Goal: Task Accomplishment & Management: Manage account settings

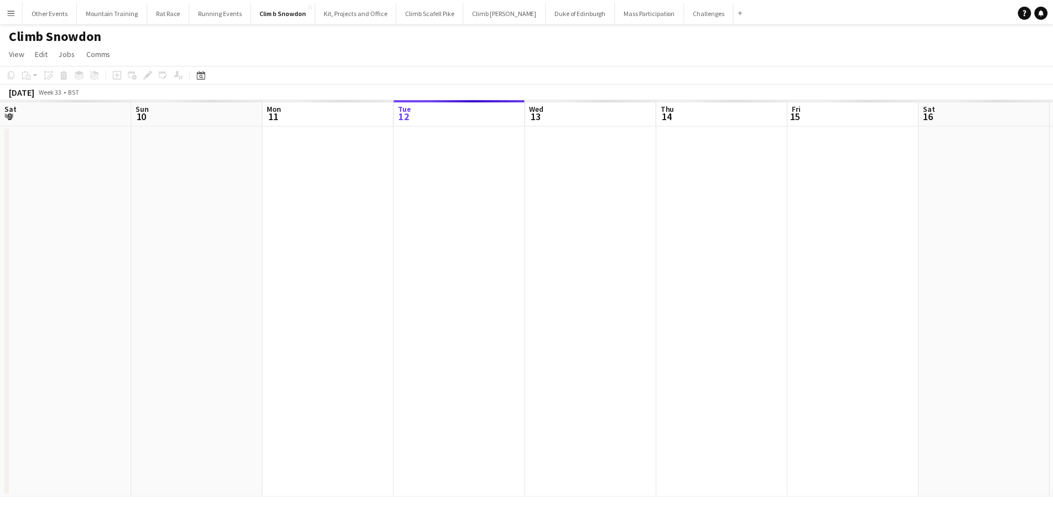
scroll to position [0, 264]
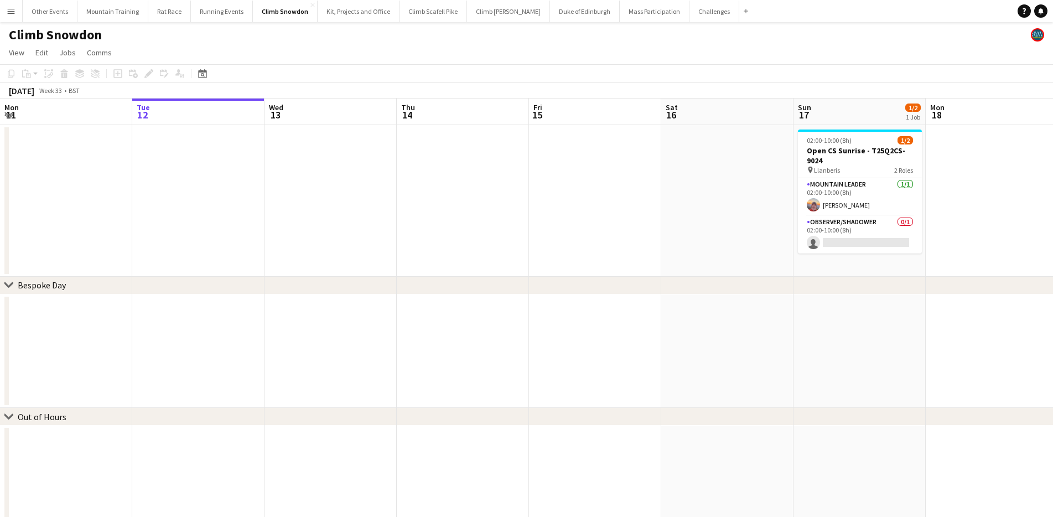
click at [204, 52] on app-page-menu "View Day view expanded Day view collapsed Month view Date picker Jump to today …" at bounding box center [526, 53] width 1053 height 21
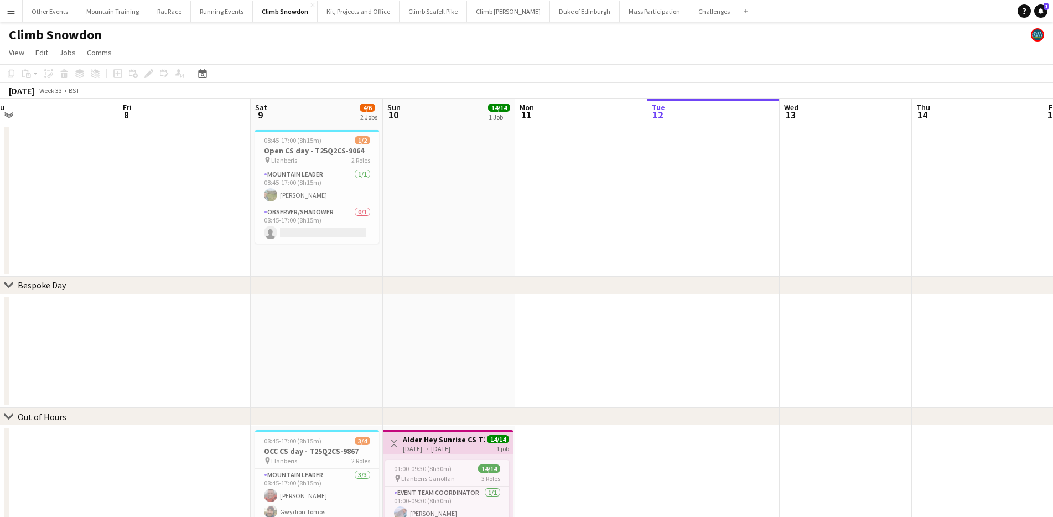
drag, startPoint x: 281, startPoint y: 154, endPoint x: 796, endPoint y: 161, distance: 515.2
click at [796, 161] on app-calendar-viewport "Tue 5 1/1 1 Job Wed 6 2/2 1 Job Thu 7 Fri 8 Sat 9 4/6 2 Jobs Sun 10 14/14 1 Job…" at bounding box center [526, 363] width 1053 height 530
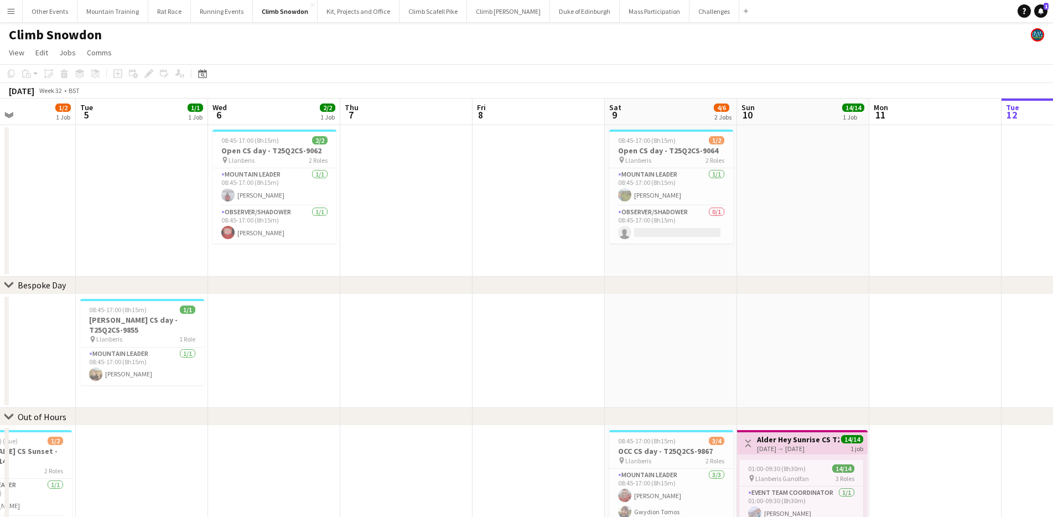
drag, startPoint x: 521, startPoint y: 186, endPoint x: 825, endPoint y: 194, distance: 303.9
click at [825, 194] on app-calendar-viewport "Sat 2 Sun 3 Mon 4 1/2 1 Job Tue 5 1/1 1 Job Wed 6 2/2 1 Job Thu 7 Fri 8 Sat 9 4…" at bounding box center [526, 363] width 1053 height 530
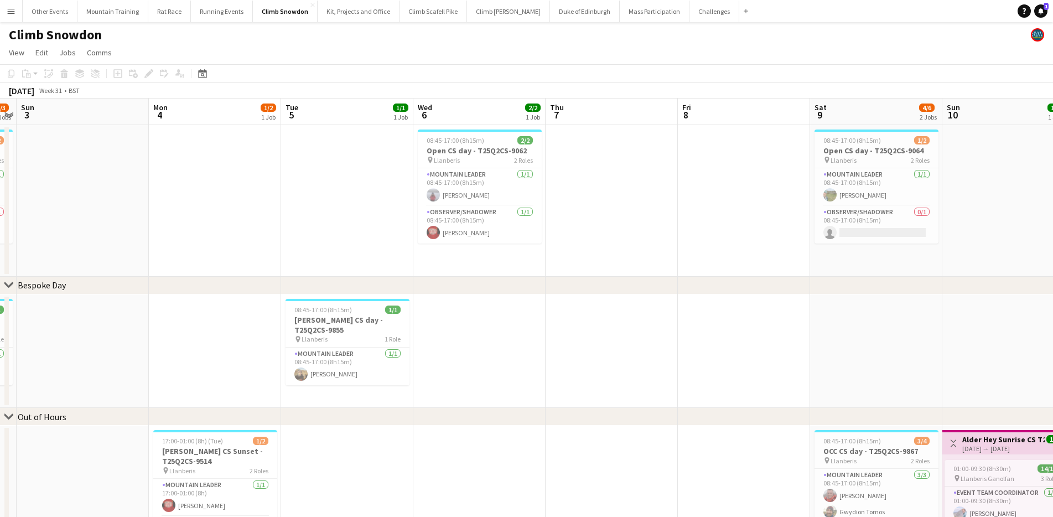
drag, startPoint x: 590, startPoint y: 198, endPoint x: 676, endPoint y: 198, distance: 85.8
click at [676, 198] on app-calendar-viewport "Fri 1 Sat 2 2/3 2 Jobs Sun 3 Mon 4 1/2 1 Job Tue 5 1/1 1 Job Wed 6 2/2 1 Job Th…" at bounding box center [526, 363] width 1053 height 530
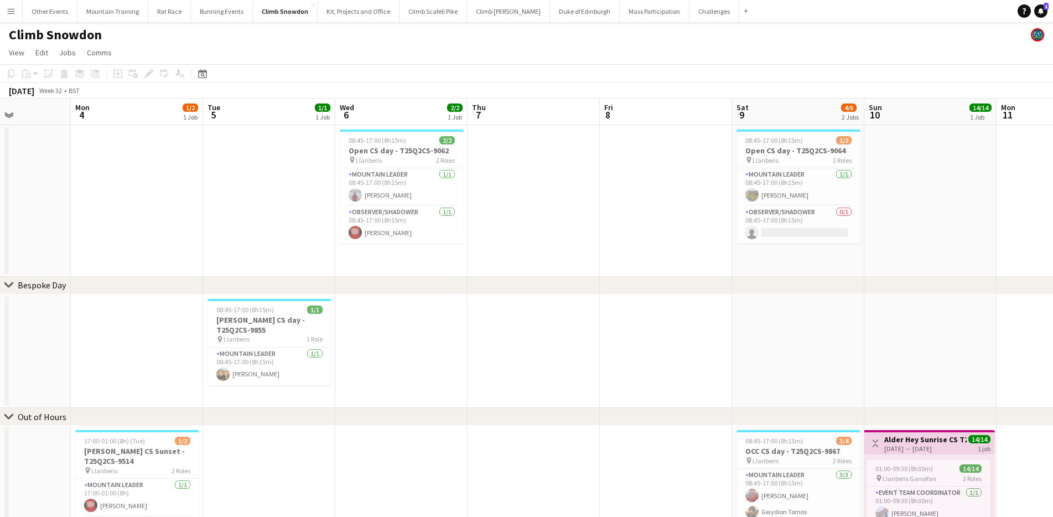
scroll to position [0, 479]
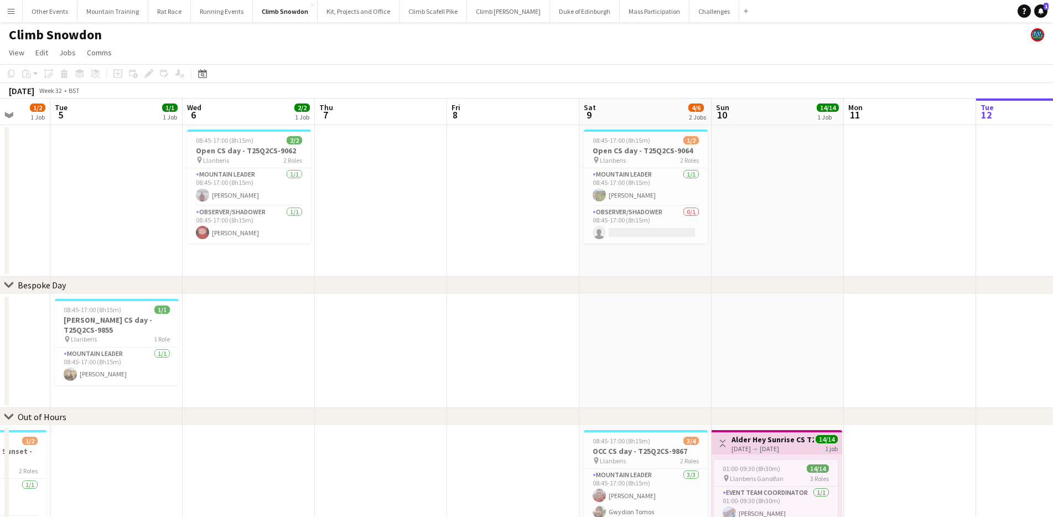
drag, startPoint x: 933, startPoint y: 258, endPoint x: 710, endPoint y: 260, distance: 223.0
click at [711, 260] on app-calendar-viewport "Fri 1 Sat 2 2/3 2 Jobs Sun 3 Mon 4 1/2 1 Job Tue 5 1/1 1 Job Wed 6 2/2 1 Job Th…" at bounding box center [526, 363] width 1053 height 530
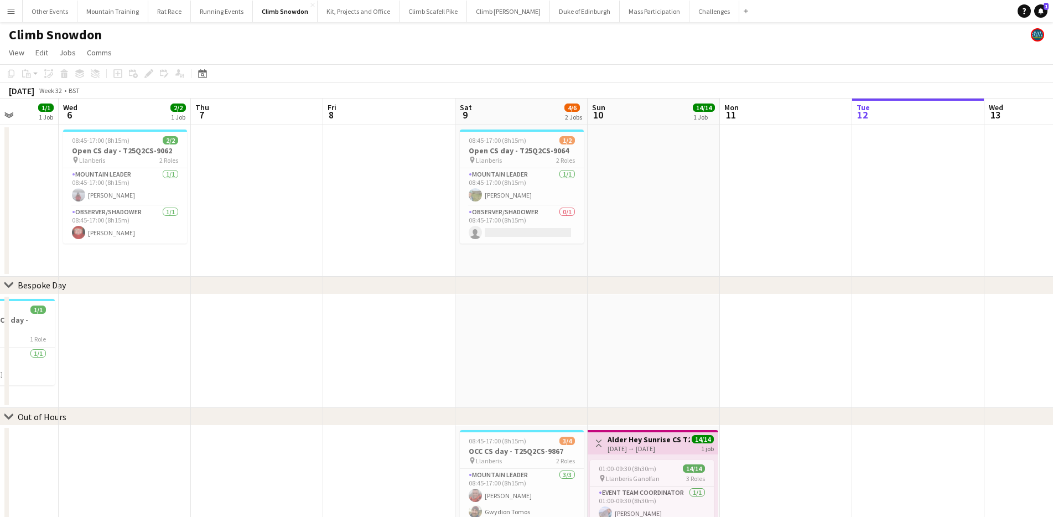
drag, startPoint x: 859, startPoint y: 261, endPoint x: 729, endPoint y: 241, distance: 131.6
click at [729, 241] on app-calendar-viewport "Sun 3 Mon 4 1/2 1 Job Tue 5 1/1 1 Job Wed 6 2/2 1 Job Thu 7 Fri 8 Sat 9 4/6 2 J…" at bounding box center [526, 363] width 1053 height 530
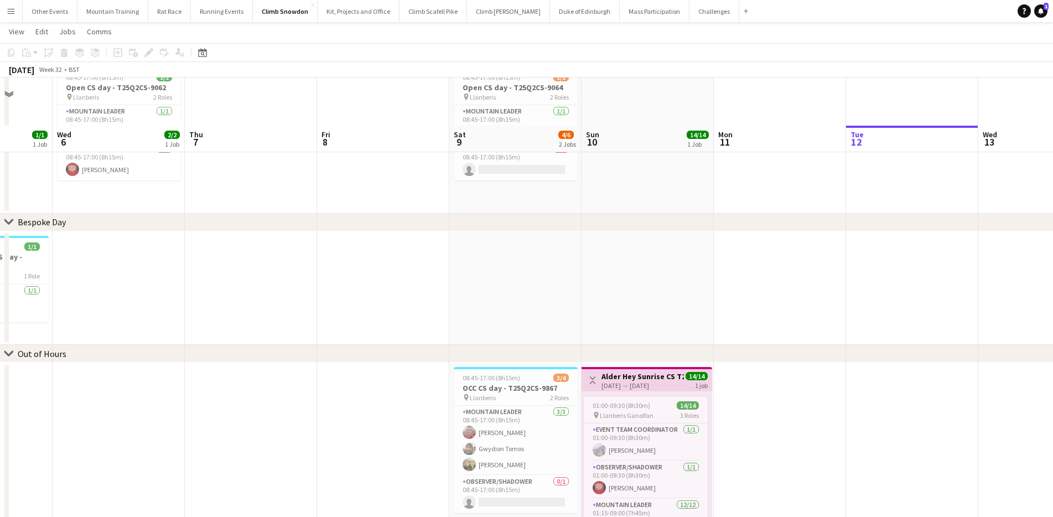
scroll to position [110, 0]
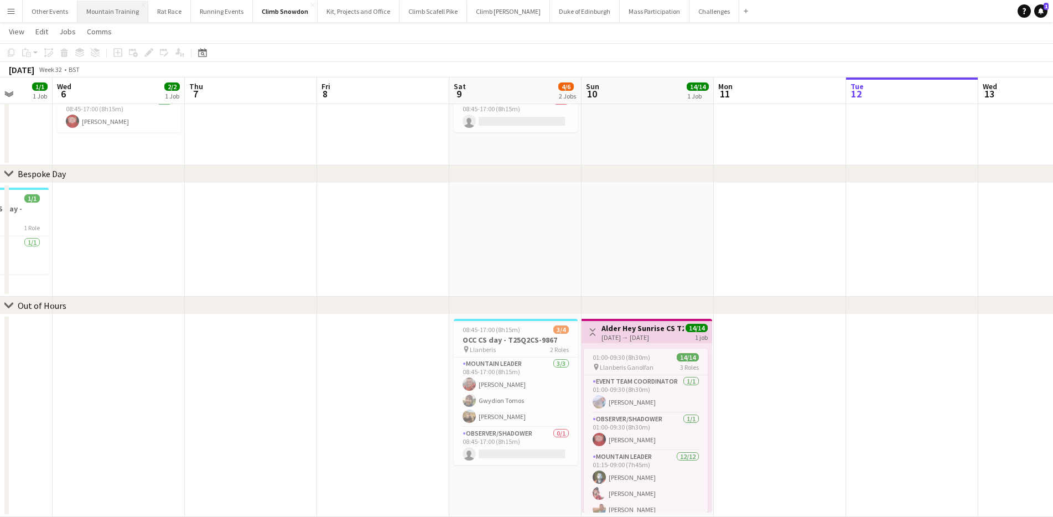
click at [118, 18] on button "Mountain Training Close" at bounding box center [112, 12] width 71 height 22
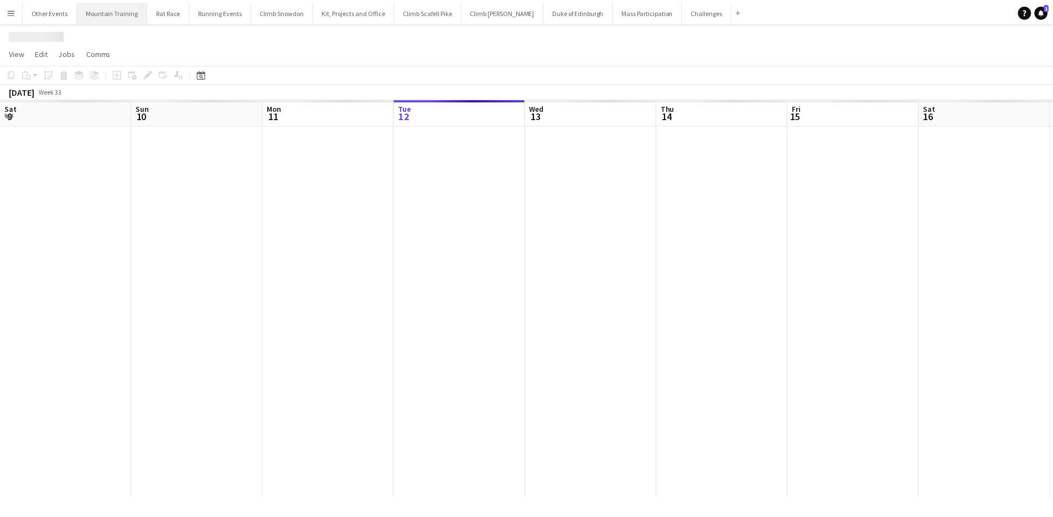
scroll to position [0, 264]
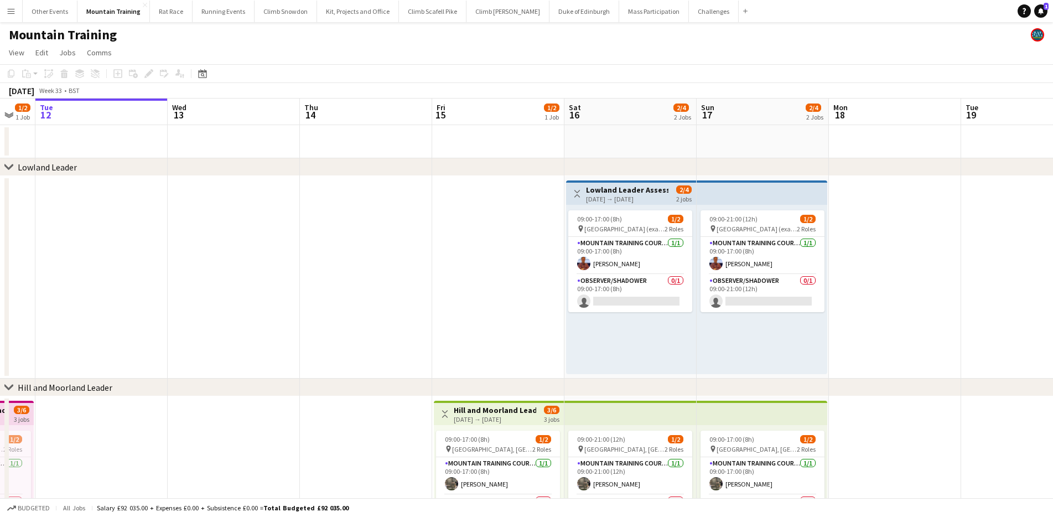
drag, startPoint x: 995, startPoint y: 215, endPoint x: 874, endPoint y: 219, distance: 121.2
click at [874, 219] on app-calendar-viewport "Sat 9 1/2 1 Job Sun 10 1/2 1 Job Mon 11 1/2 1 Job Tue 12 Wed 13 Thu 14 Fri 15 1…" at bounding box center [526, 424] width 1053 height 653
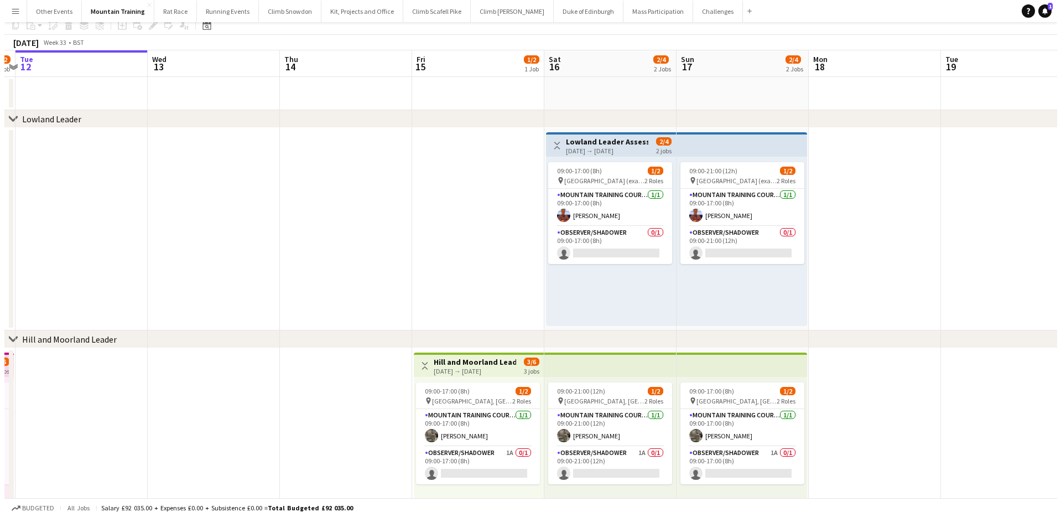
scroll to position [0, 0]
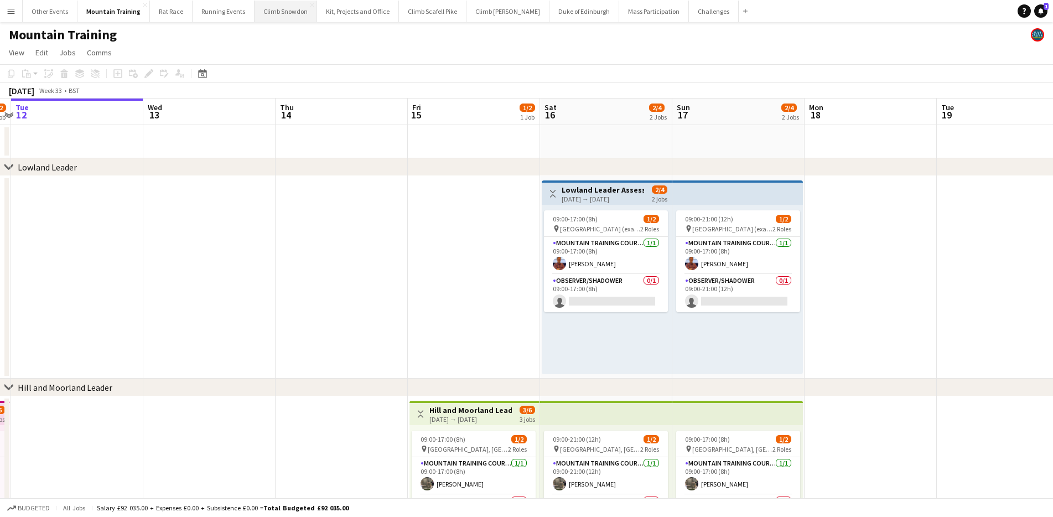
click at [267, 13] on button "Climb Snowdon Close" at bounding box center [286, 12] width 63 height 22
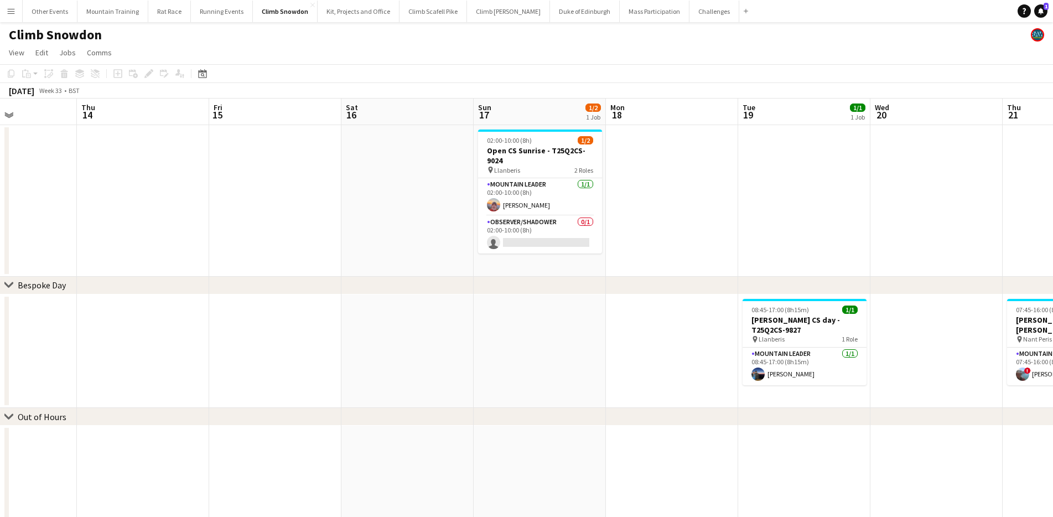
scroll to position [0, 339]
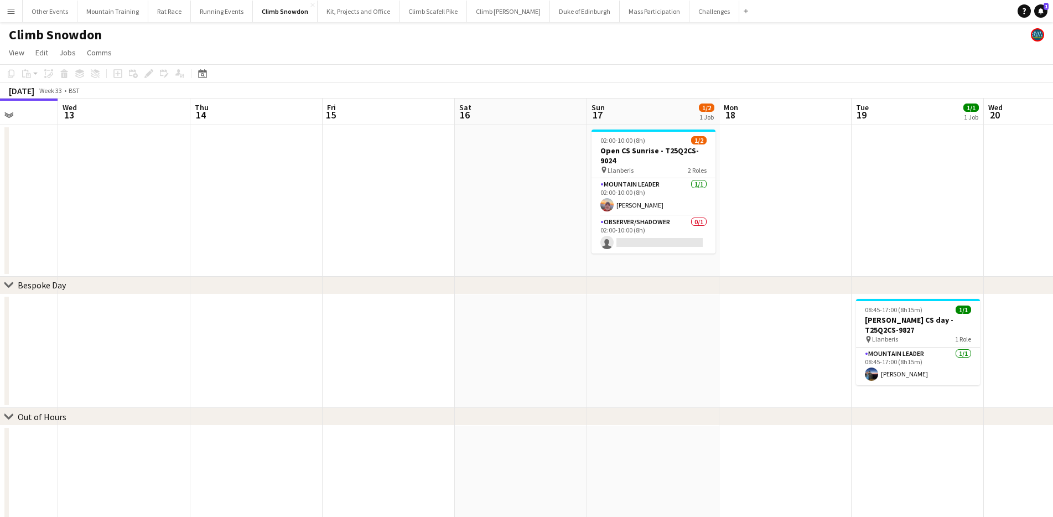
drag, startPoint x: 614, startPoint y: 186, endPoint x: 416, endPoint y: 167, distance: 199.0
click at [416, 167] on app-calendar-viewport "Sun 10 14/14 1 Job Mon 11 Tue 12 Wed 13 Thu 14 Fri 15 Sat 16 Sun 17 1/2 1 Job M…" at bounding box center [526, 363] width 1053 height 530
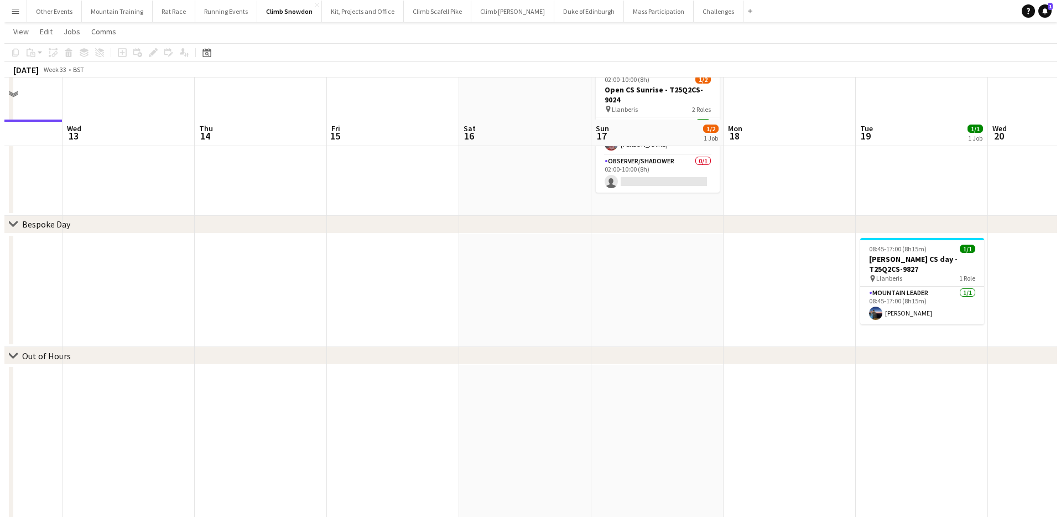
scroll to position [0, 0]
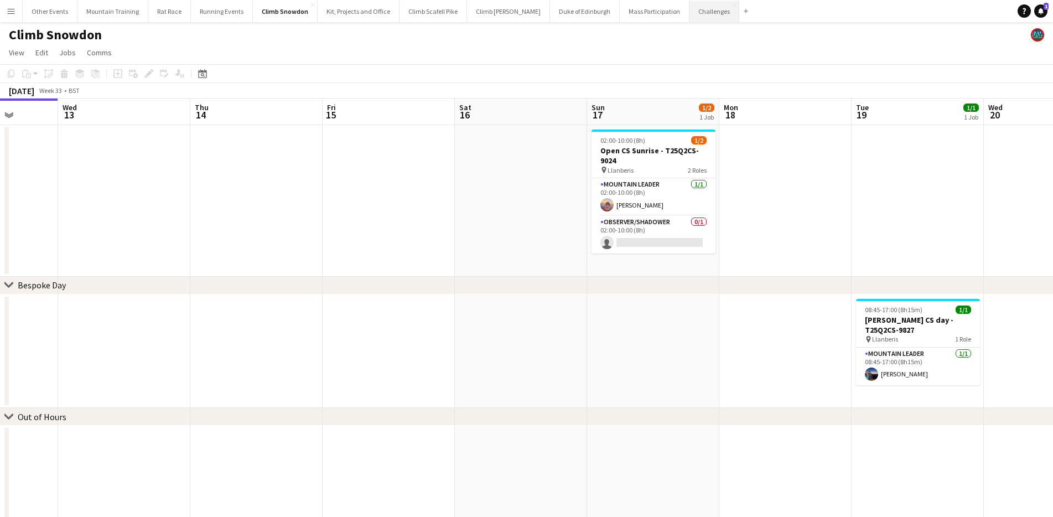
click at [689, 12] on button "Challenges Close" at bounding box center [714, 12] width 50 height 22
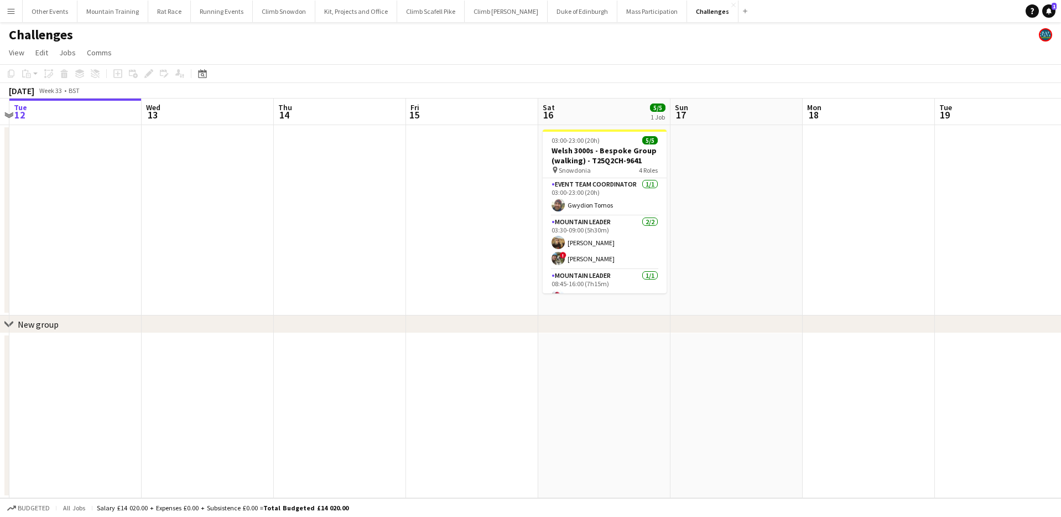
scroll to position [0, 444]
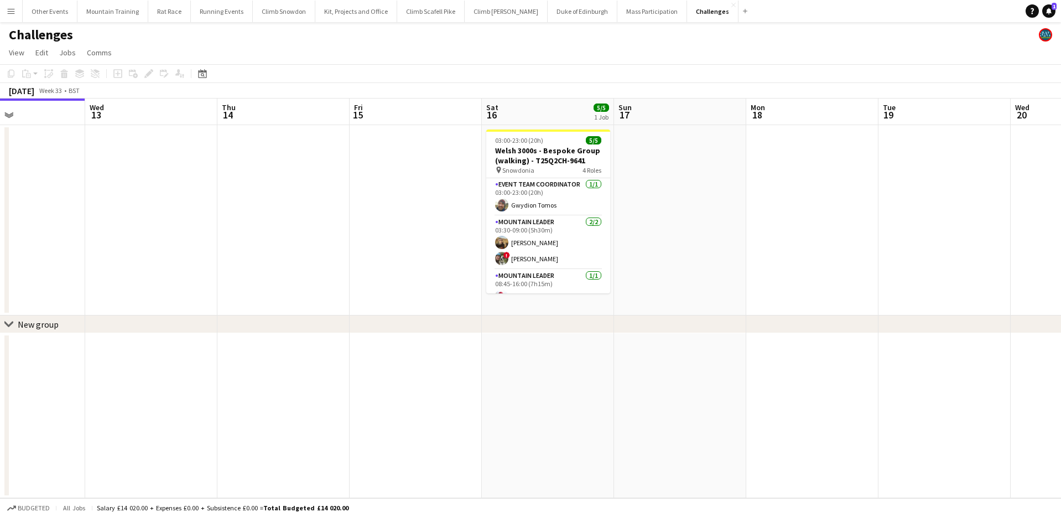
drag, startPoint x: 905, startPoint y: 174, endPoint x: 725, endPoint y: 195, distance: 180.6
click at [725, 195] on app-calendar-viewport "Sat 9 Sun 10 Mon 11 Tue 12 Wed 13 Thu 14 Fri 15 Sat 16 5/5 1 Job Sun 17 Mon 18 …" at bounding box center [530, 297] width 1061 height 399
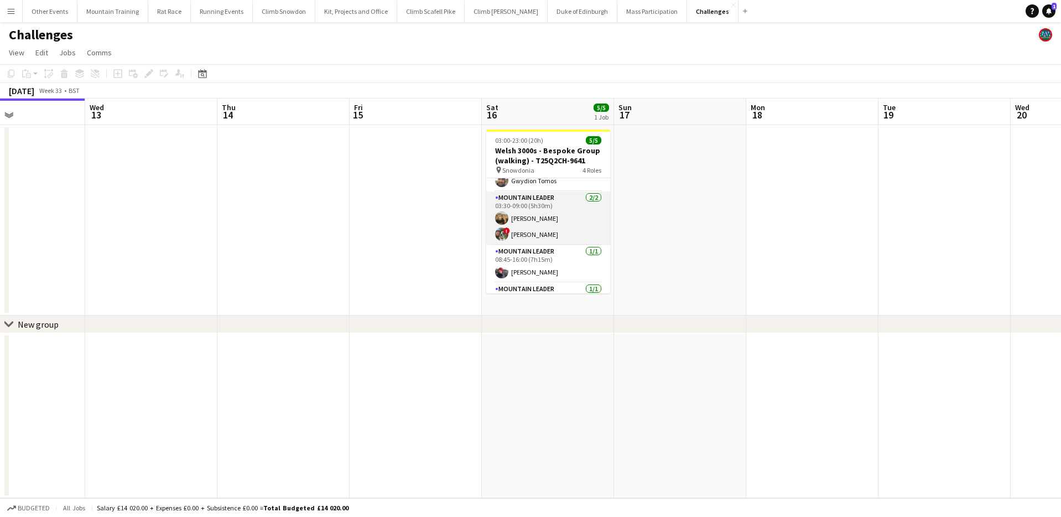
scroll to position [51, 0]
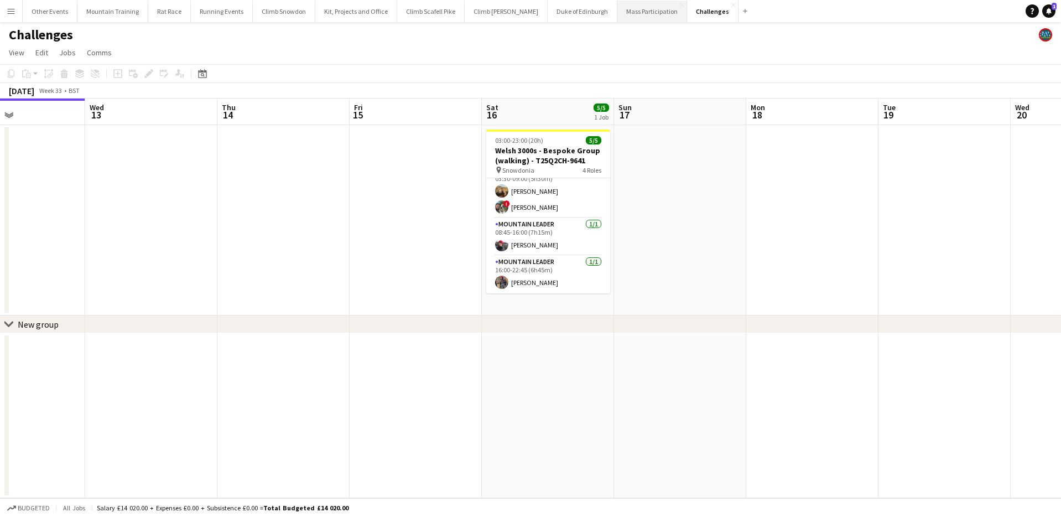
click at [628, 16] on button "Mass Participation Close" at bounding box center [653, 12] width 70 height 22
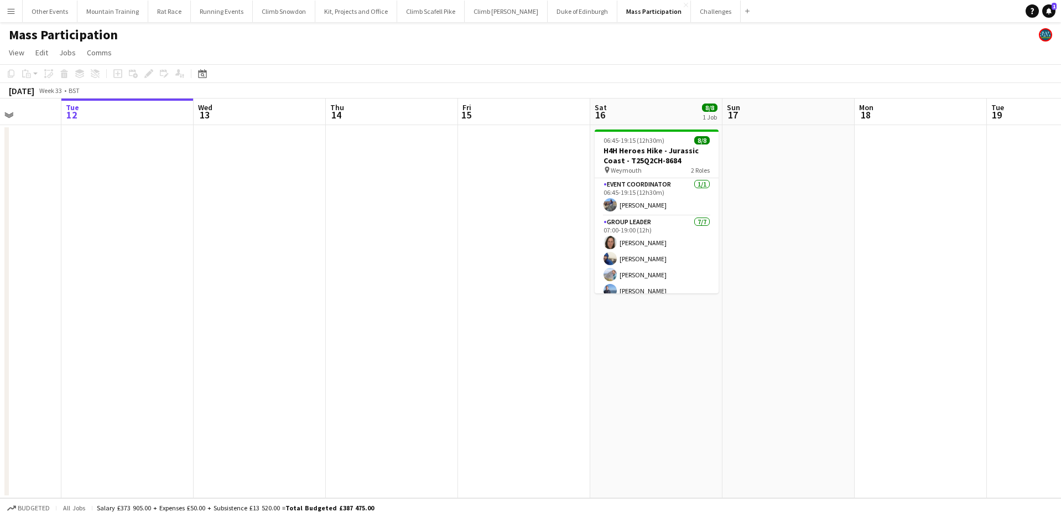
scroll to position [0, 420]
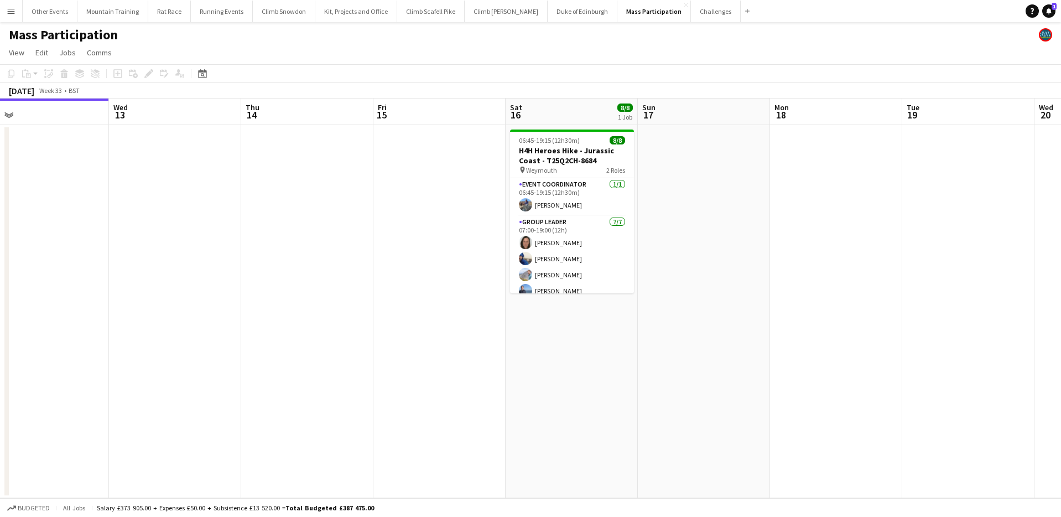
drag, startPoint x: 886, startPoint y: 235, endPoint x: 731, endPoint y: 235, distance: 155.5
click at [731, 235] on app-calendar-viewport "Sat 9 Sun 10 Mon 11 Tue 12 Wed 13 Thu 14 Fri 15 Sat 16 8/8 1 Job Sun 17 Mon 18 …" at bounding box center [530, 297] width 1061 height 399
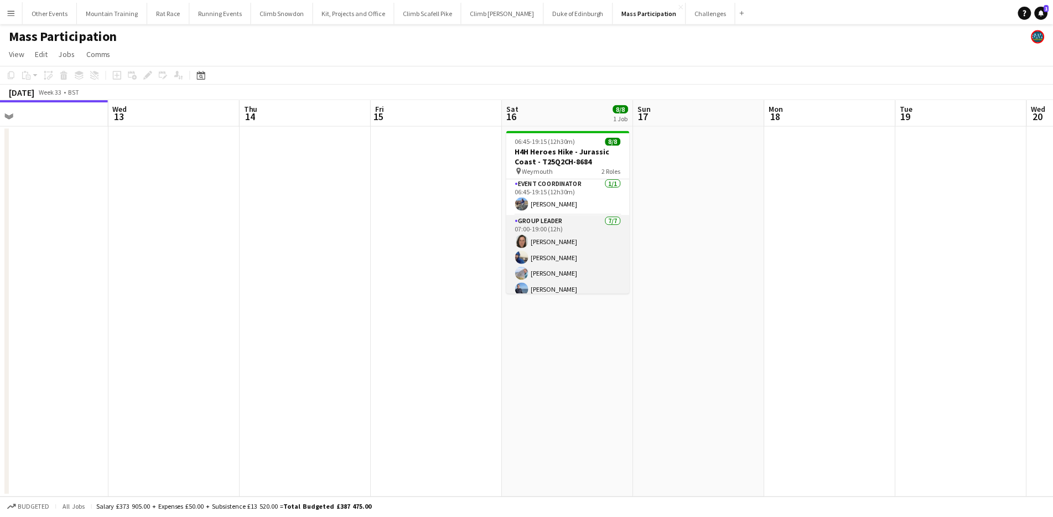
scroll to position [0, 0]
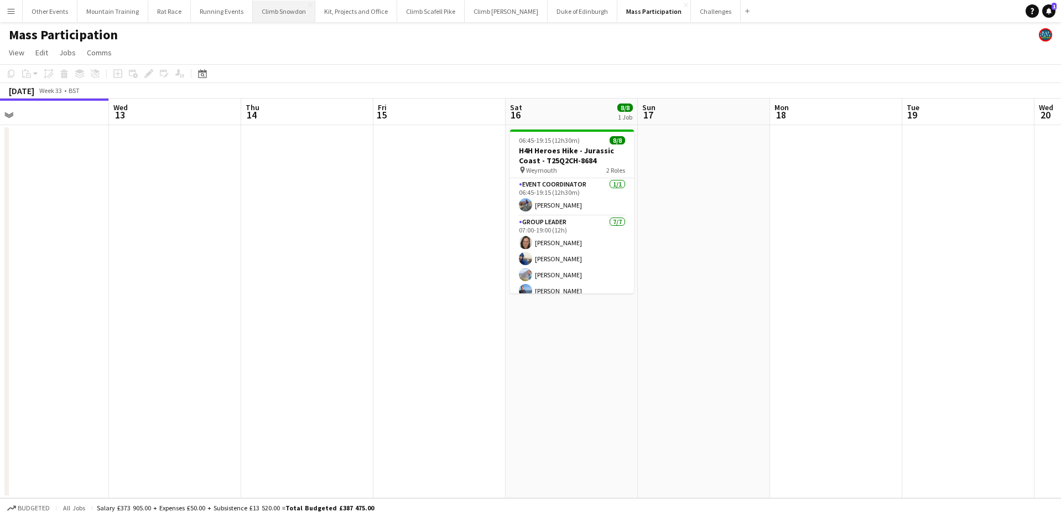
click at [267, 14] on button "Climb Snowdon Close" at bounding box center [284, 12] width 63 height 22
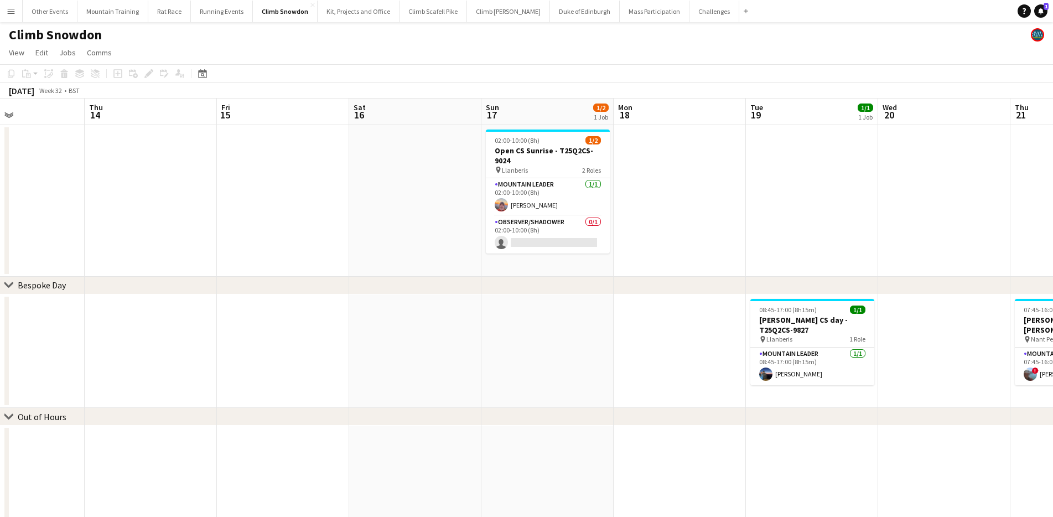
scroll to position [0, 413]
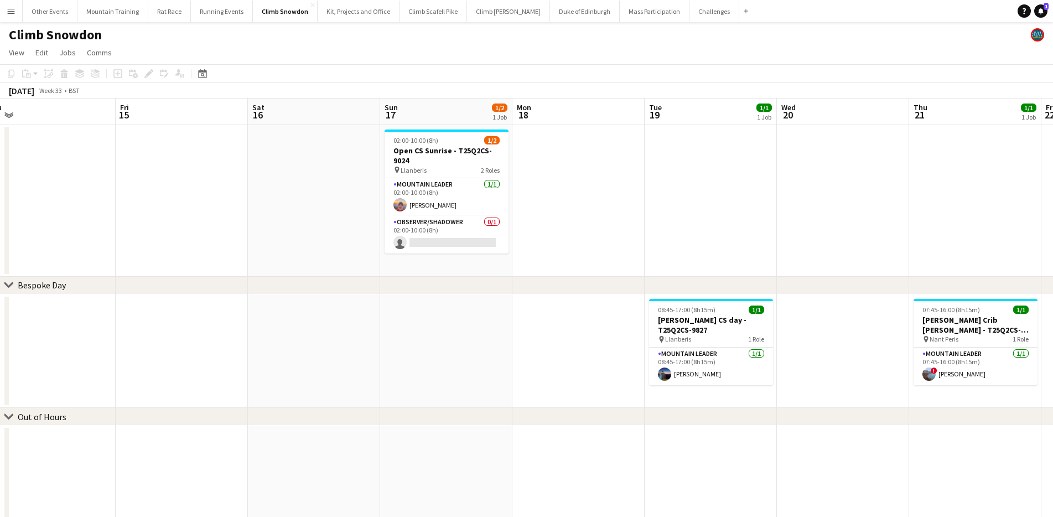
drag, startPoint x: 673, startPoint y: 223, endPoint x: 260, endPoint y: 200, distance: 414.0
click at [260, 200] on app-calendar-viewport "Mon 11 Tue 12 Wed 13 Thu 14 Fri 15 Sat 16 Sun 17 1/2 1 Job Mon 18 Tue 19 1/1 1 …" at bounding box center [526, 363] width 1053 height 530
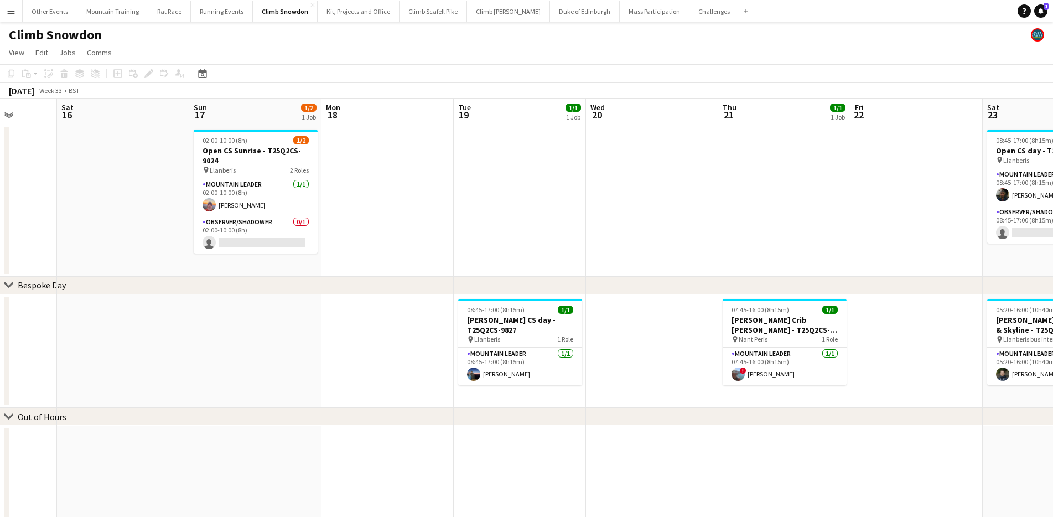
scroll to position [0, 434]
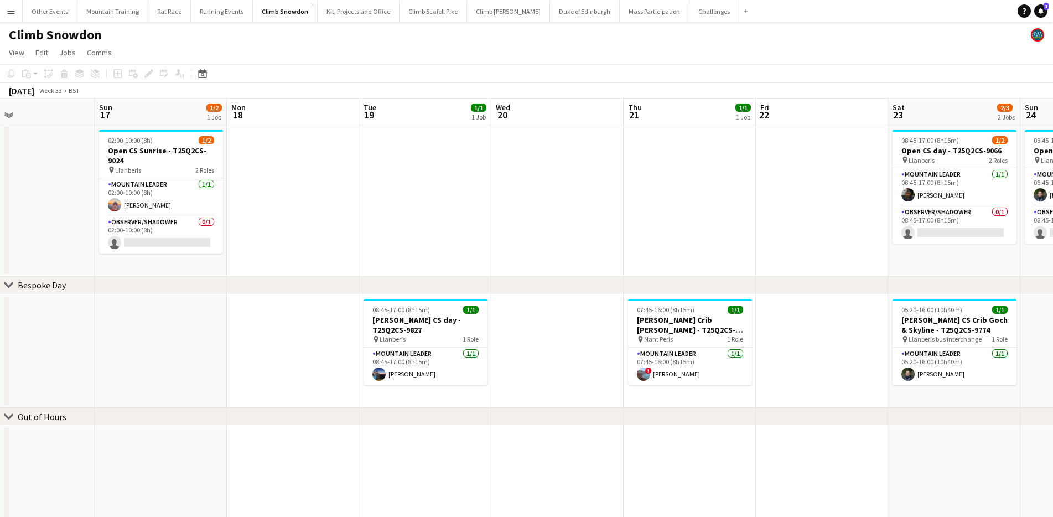
drag, startPoint x: 820, startPoint y: 196, endPoint x: 535, endPoint y: 199, distance: 285.5
click at [535, 199] on app-calendar-viewport "Wed 13 Thu 14 Fri 15 Sat 16 Sun 17 1/2 1 Job Mon 18 Tue 19 1/1 1 Job Wed 20 Thu…" at bounding box center [526, 363] width 1053 height 530
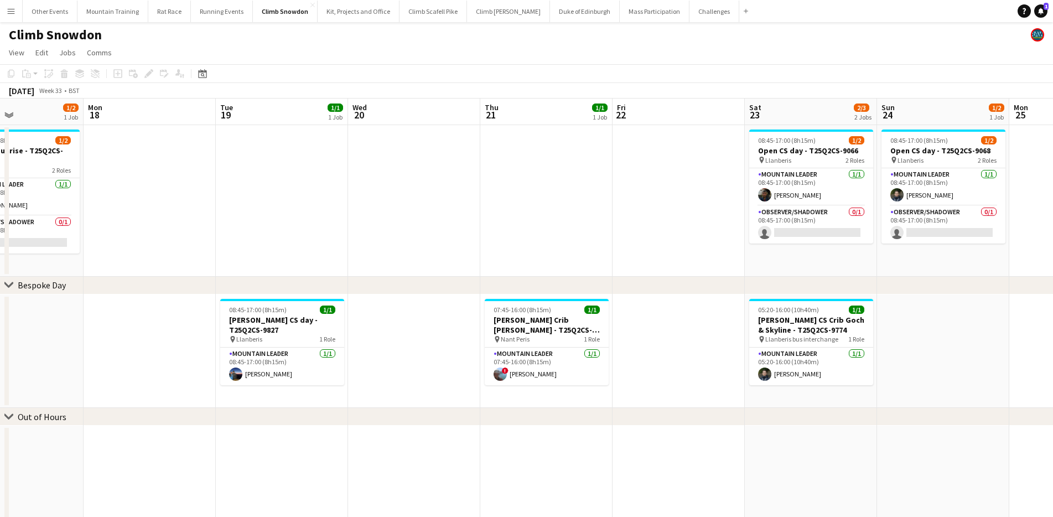
drag, startPoint x: 627, startPoint y: 184, endPoint x: 482, endPoint y: 179, distance: 145.1
click at [482, 179] on app-calendar-viewport "Thu 14 Fri 15 Sat 16 Sun 17 1/2 1 Job Mon 18 Tue 19 1/1 1 Job Wed 20 Thu 21 1/1…" at bounding box center [526, 363] width 1053 height 530
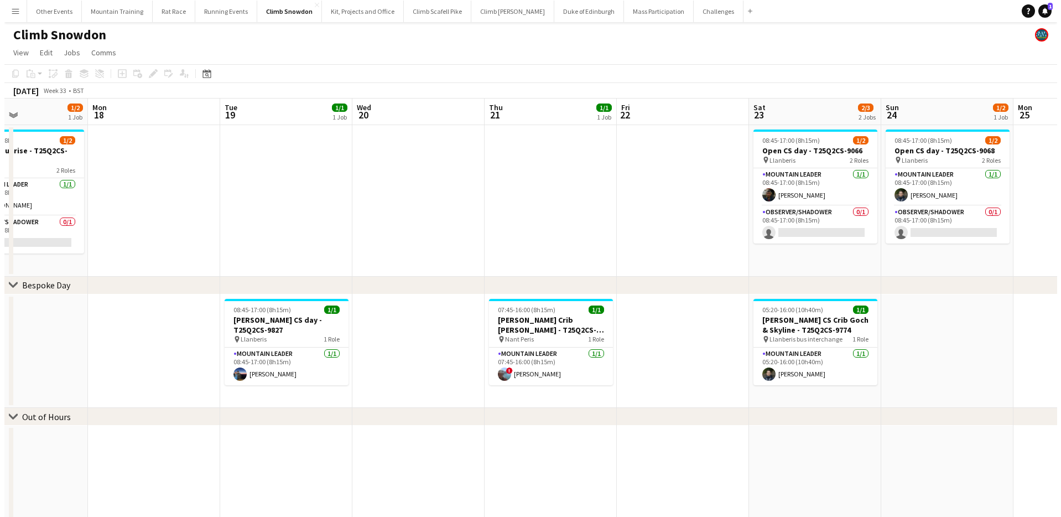
scroll to position [0, 315]
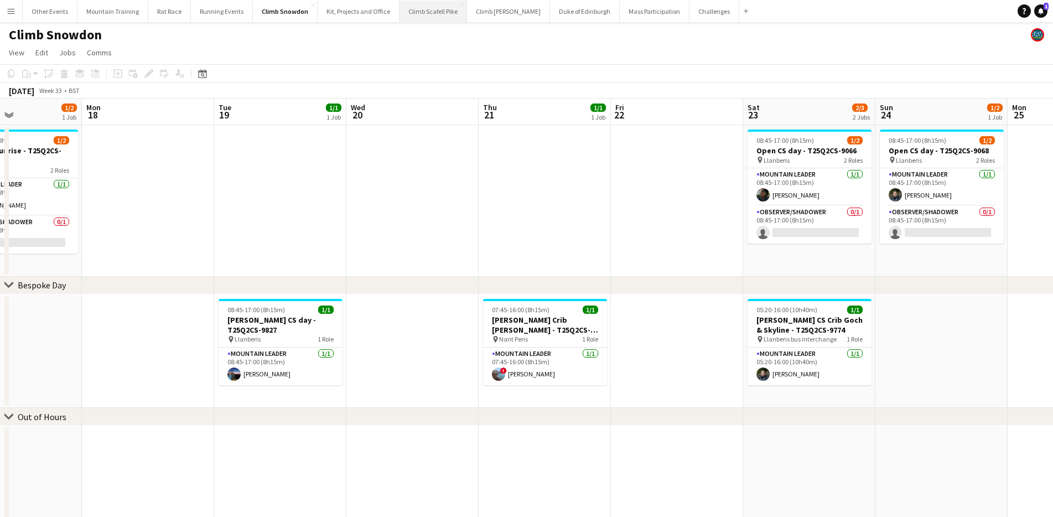
click at [414, 10] on button "Climb Scafell Pike Close" at bounding box center [433, 12] width 68 height 22
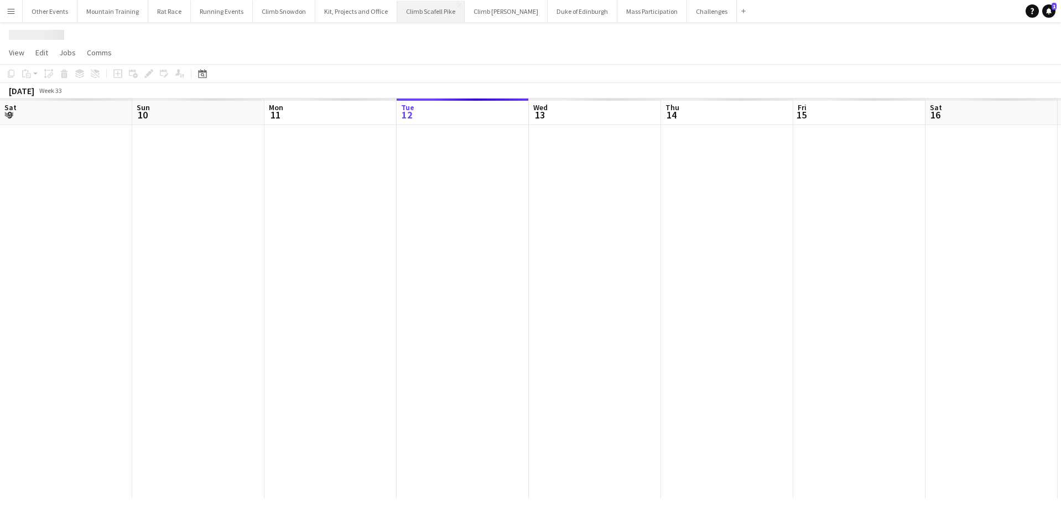
scroll to position [0, 264]
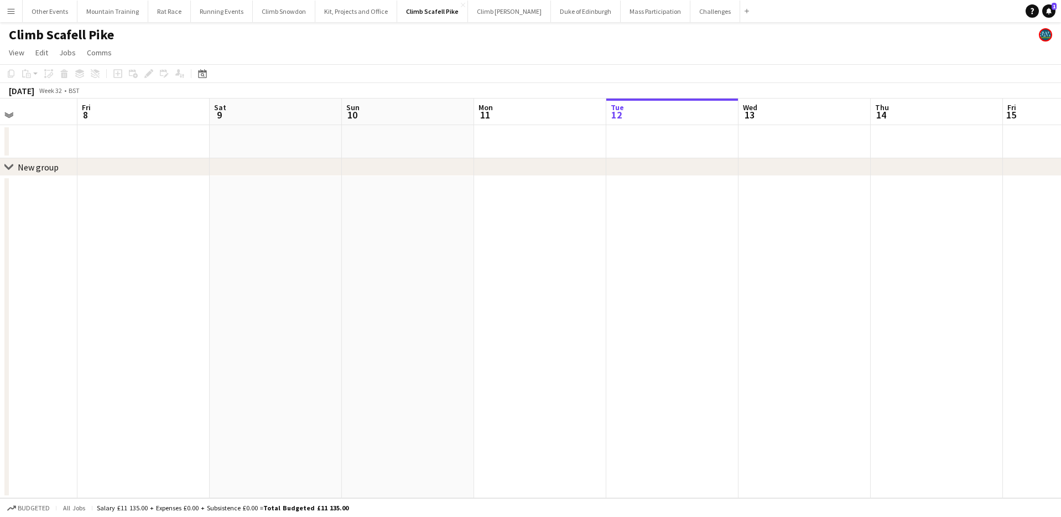
drag, startPoint x: 342, startPoint y: 253, endPoint x: 816, endPoint y: 205, distance: 476.6
click at [816, 205] on app-calendar-viewport "Tue 5 Wed 6 Thu 7 Fri 8 Sat 9 Sun 10 Mon 11 Tue 12 Wed 13 Thu 14 Fri 15 Sat 16 …" at bounding box center [530, 297] width 1061 height 399
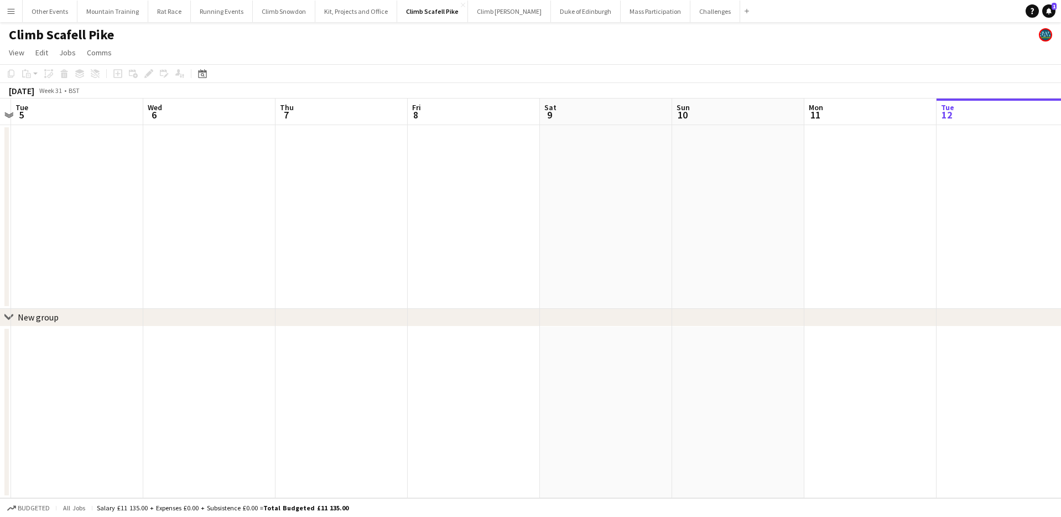
drag, startPoint x: 399, startPoint y: 268, endPoint x: 864, endPoint y: 225, distance: 467.3
click at [864, 225] on app-calendar-viewport "Sat 2 Sun 3 3/4 1 Job Mon 4 Tue 5 Wed 6 Thu 7 Fri 8 Sat 9 Sun 10 Mon 11 Tue 12 …" at bounding box center [530, 297] width 1061 height 399
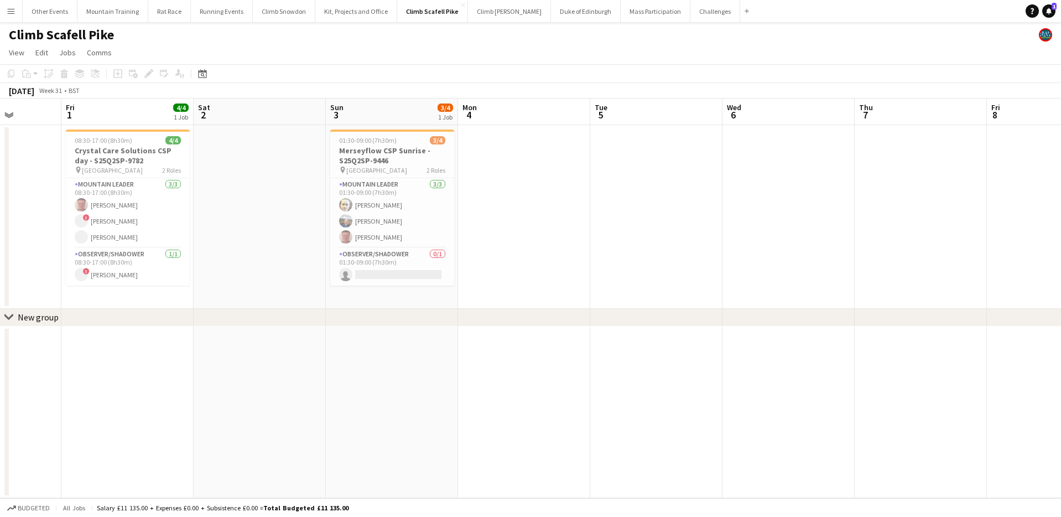
drag, startPoint x: 344, startPoint y: 291, endPoint x: 787, endPoint y: 267, distance: 443.8
click at [787, 267] on app-calendar-viewport "Tue 29 Wed 30 Thu 31 Fri 1 4/4 1 Job Sat 2 Sun 3 3/4 1 Job Mon 4 Tue 5 Wed 6 Th…" at bounding box center [530, 297] width 1061 height 399
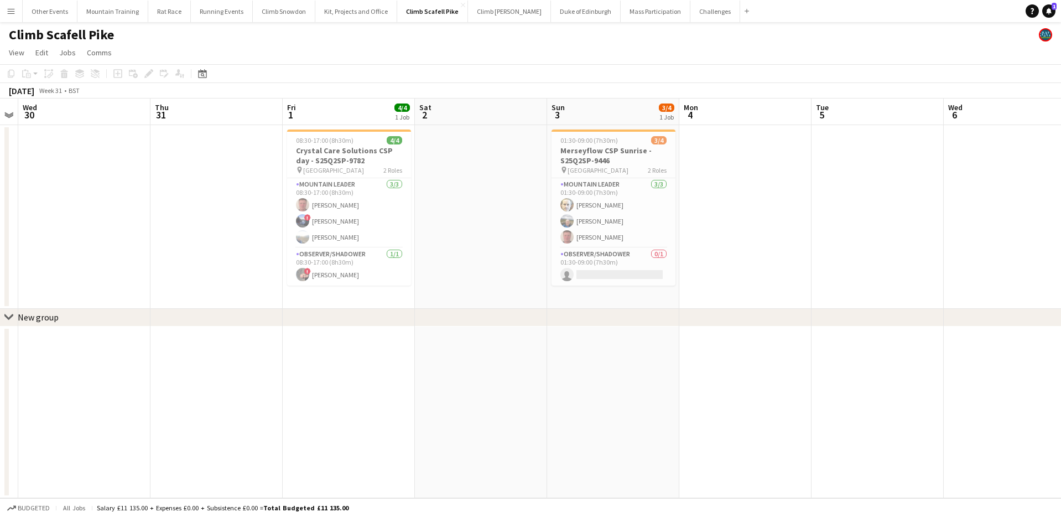
drag, startPoint x: 530, startPoint y: 254, endPoint x: 751, endPoint y: 251, distance: 221.4
click at [751, 251] on app-calendar-viewport "Mon 28 1/2 1 Job Tue 29 Wed 30 Thu 31 Fri 1 4/4 1 Job Sat 2 Sun 3 3/4 1 Job Mon…" at bounding box center [530, 297] width 1061 height 399
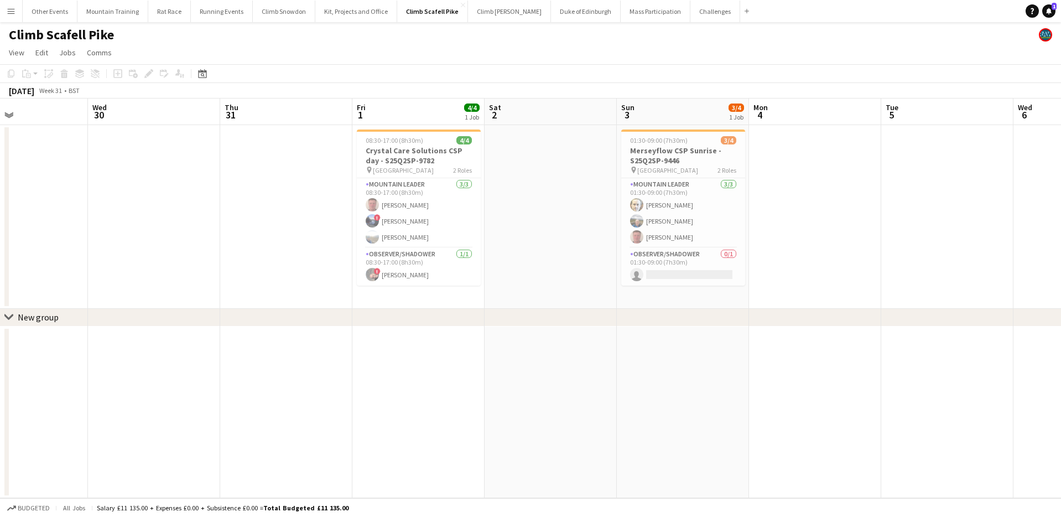
scroll to position [0, 305]
drag, startPoint x: 207, startPoint y: 204, endPoint x: 281, endPoint y: 201, distance: 73.6
click at [281, 201] on app-calendar-viewport "Sun 27 Mon 28 1/2 1 Job Tue 29 Wed 30 Thu 31 Fri 1 4/4 1 Job Sat 2 Sun 3 3/4 1 …" at bounding box center [530, 297] width 1061 height 399
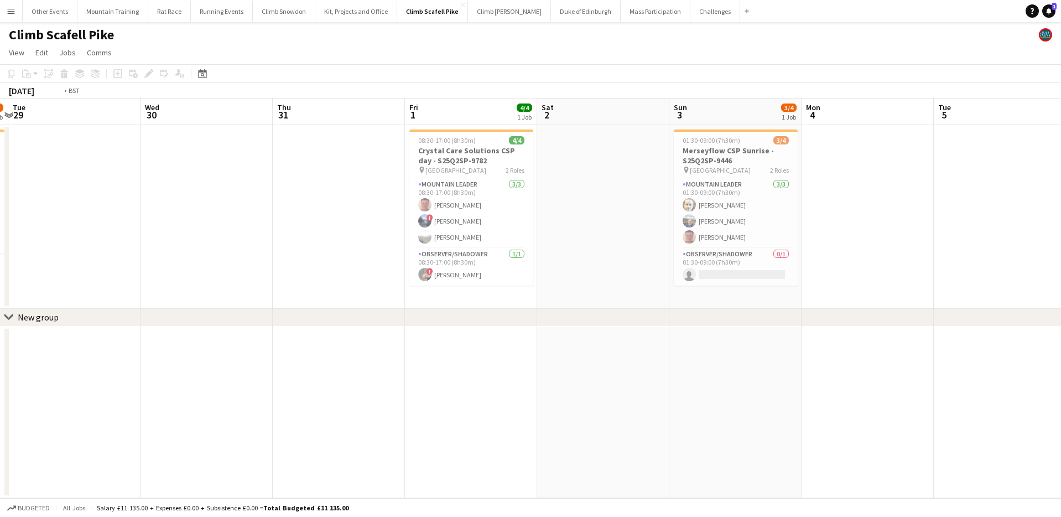
scroll to position [0, 302]
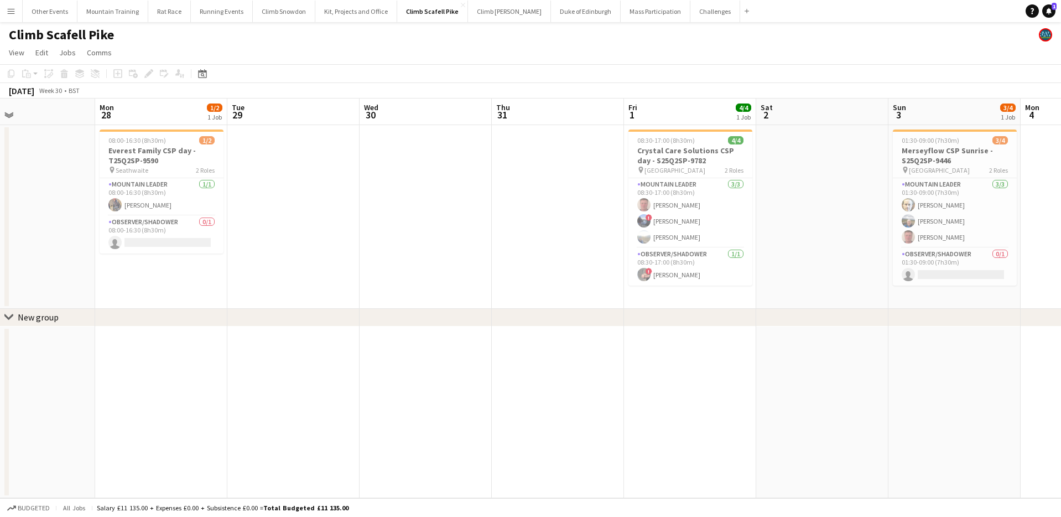
drag, startPoint x: 272, startPoint y: 178, endPoint x: 539, endPoint y: 169, distance: 268.0
click at [539, 169] on app-calendar-viewport "Fri 25 Sat 26 3/3 1 Job Sun 27 Mon 28 1/2 1 Job Tue 29 Wed 30 Thu 31 Fri 1 4/4 …" at bounding box center [530, 297] width 1061 height 399
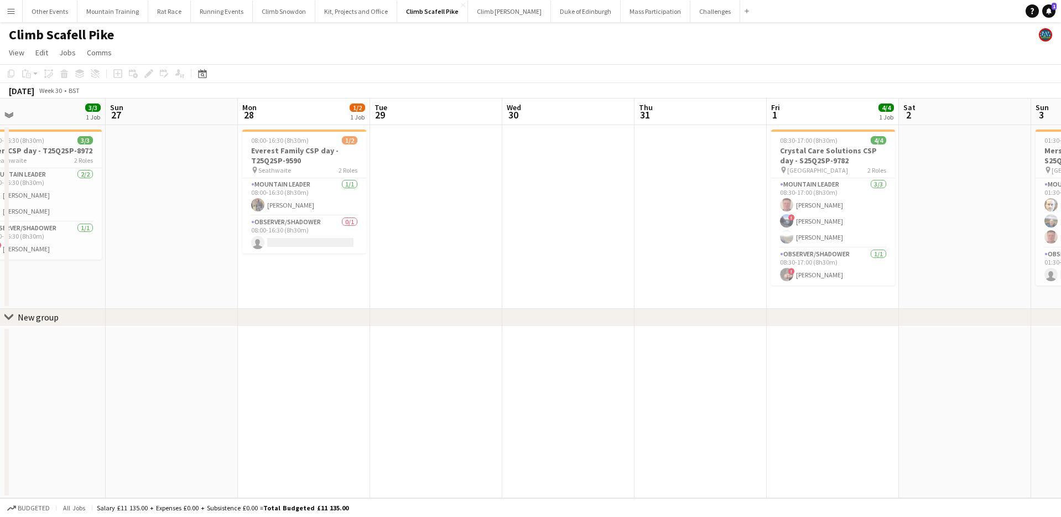
scroll to position [0, 282]
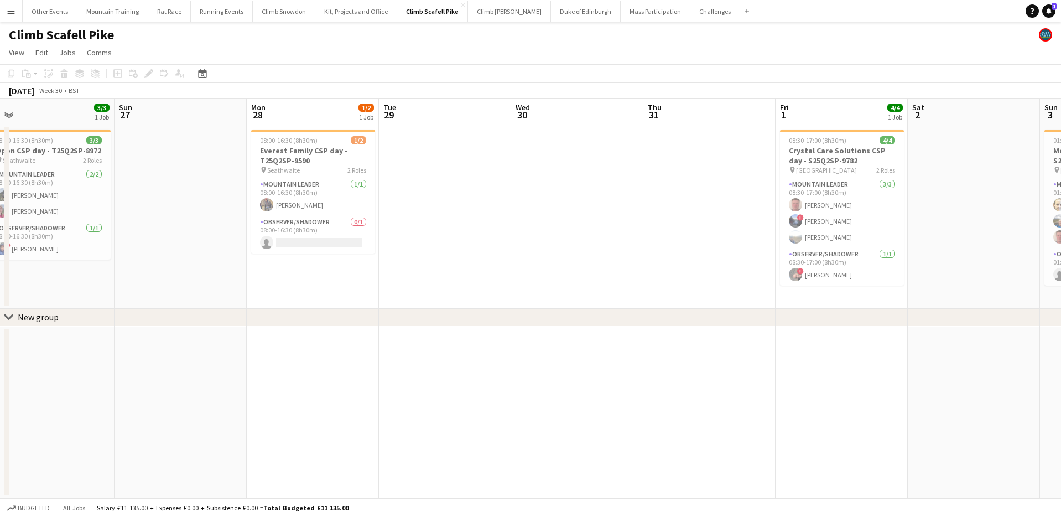
drag, startPoint x: 310, startPoint y: 179, endPoint x: 594, endPoint y: 163, distance: 284.3
click at [594, 163] on app-calendar-viewport "Thu 24 Fri 25 Sat 26 3/3 1 Job Sun 27 Mon 28 1/2 1 Job Tue 29 Wed 30 Thu 31 Fri…" at bounding box center [530, 297] width 1061 height 399
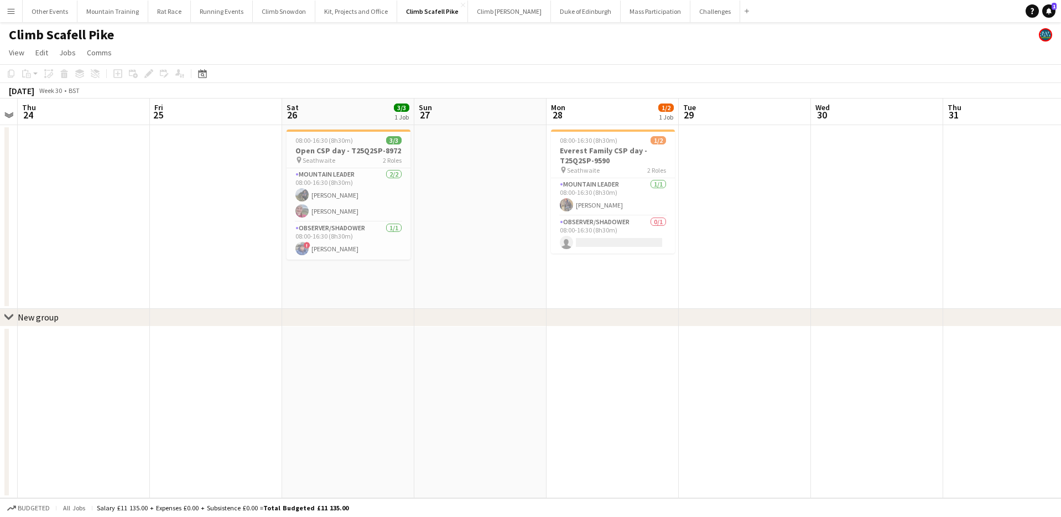
scroll to position [0, 239]
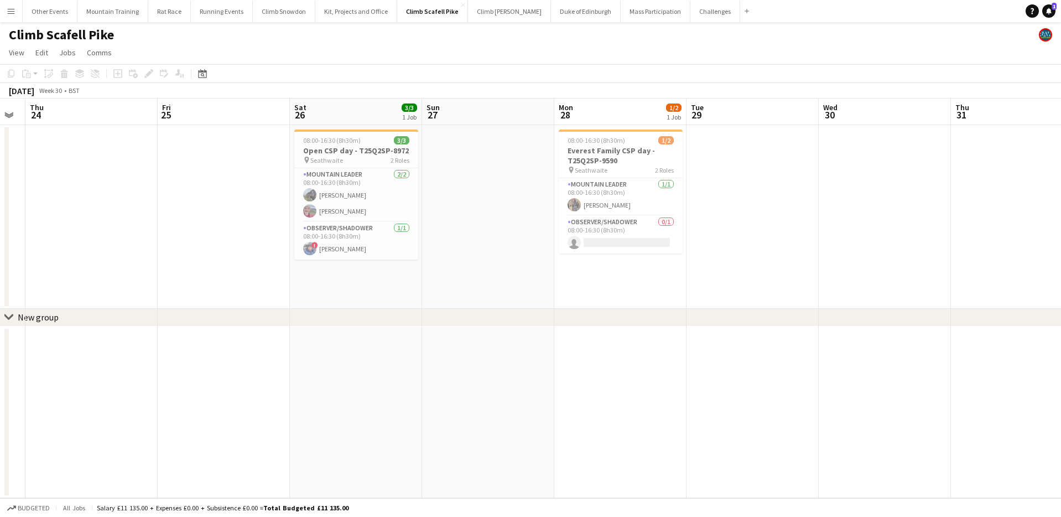
drag, startPoint x: 390, startPoint y: 167, endPoint x: 494, endPoint y: 164, distance: 104.1
click at [494, 164] on app-calendar-viewport "Tue 22 Wed 23 Thu 24 Fri 25 Sat 26 3/3 1 Job Sun 27 Mon 28 1/2 1 Job Tue 29 Wed…" at bounding box center [530, 297] width 1061 height 399
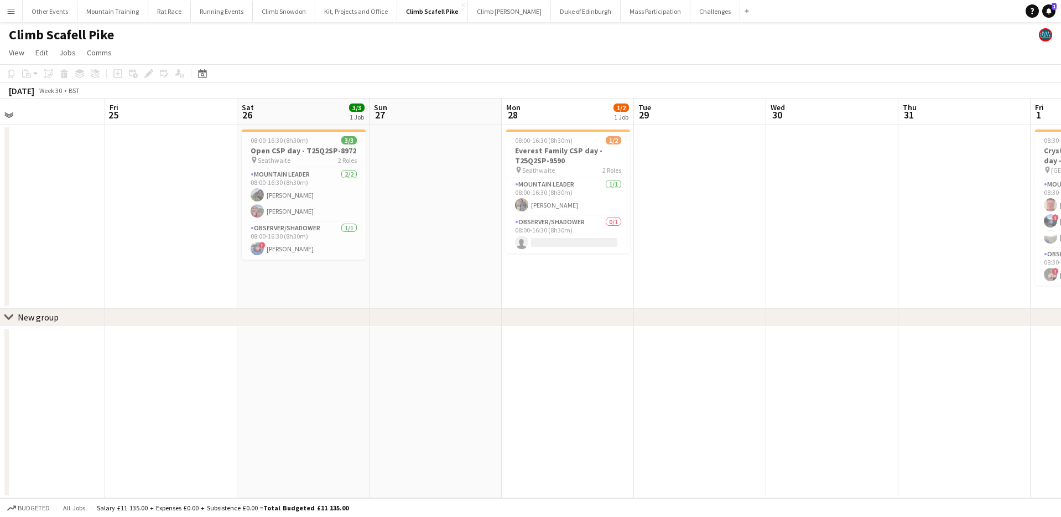
scroll to position [0, 293]
drag, startPoint x: 785, startPoint y: 132, endPoint x: 730, endPoint y: 131, distance: 54.2
click at [730, 131] on app-calendar-viewport "Tue 22 Wed 23 Thu 24 Fri 25 Sat 26 3/3 1 Job Sun 27 Mon 28 1/2 1 Job Tue 29 Wed…" at bounding box center [530, 297] width 1061 height 399
click at [264, 14] on button "Climb Snowdon Close" at bounding box center [284, 12] width 63 height 22
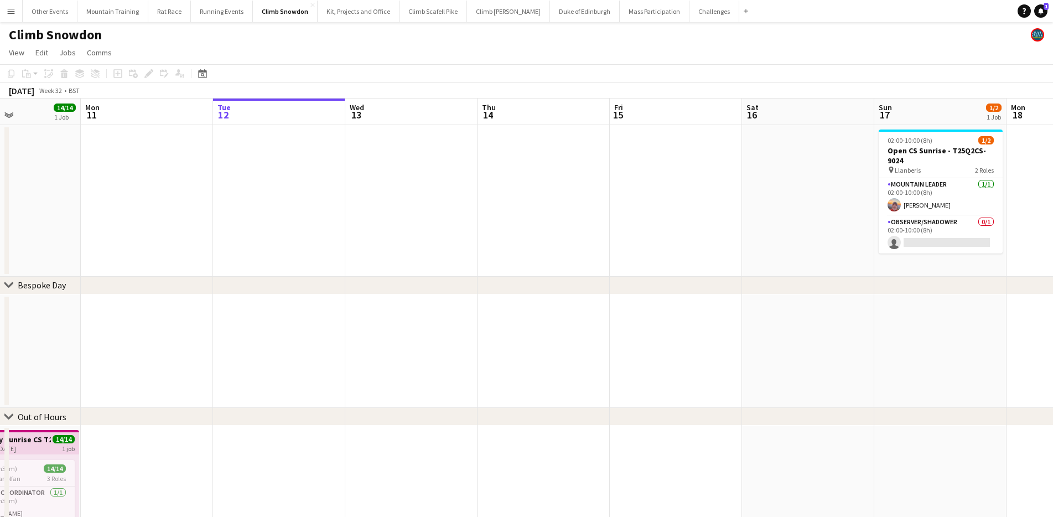
scroll to position [0, 276]
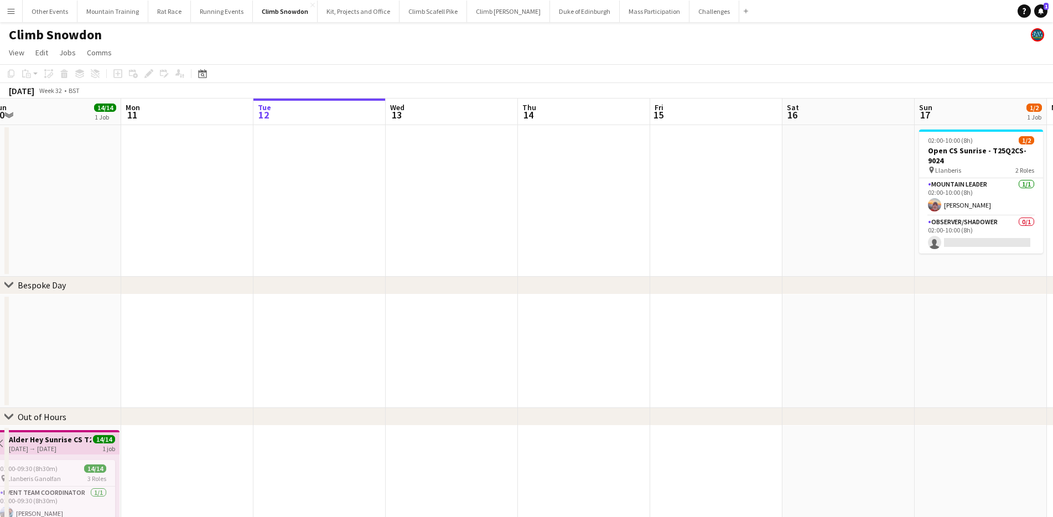
drag, startPoint x: 367, startPoint y: 170, endPoint x: 686, endPoint y: 172, distance: 319.3
click at [686, 172] on app-calendar-viewport "Fri 8 Sat 9 4/6 2 Jobs Sun 10 14/14 1 Job Mon 11 Tue 12 Wed 13 Thu 14 Fri 15 Sa…" at bounding box center [526, 363] width 1053 height 530
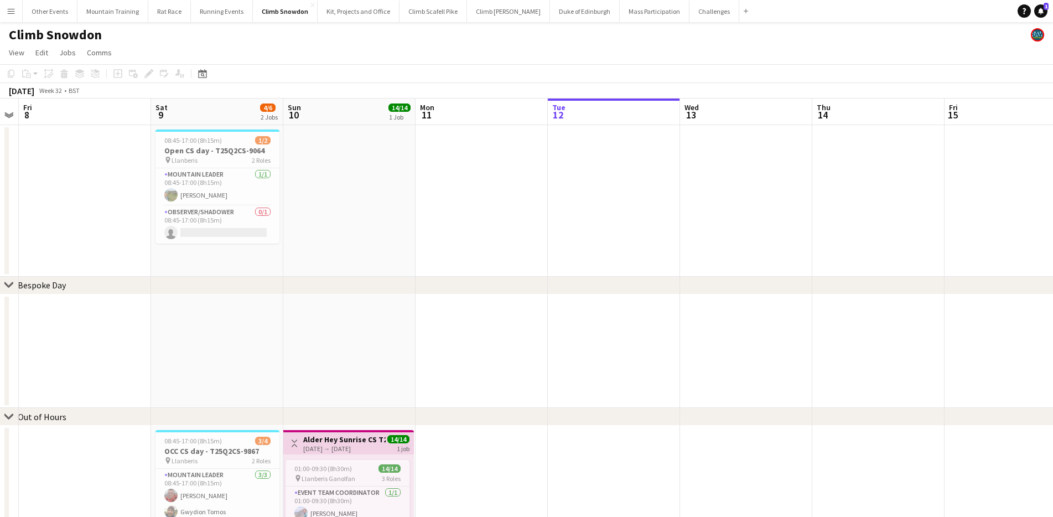
scroll to position [0, 341]
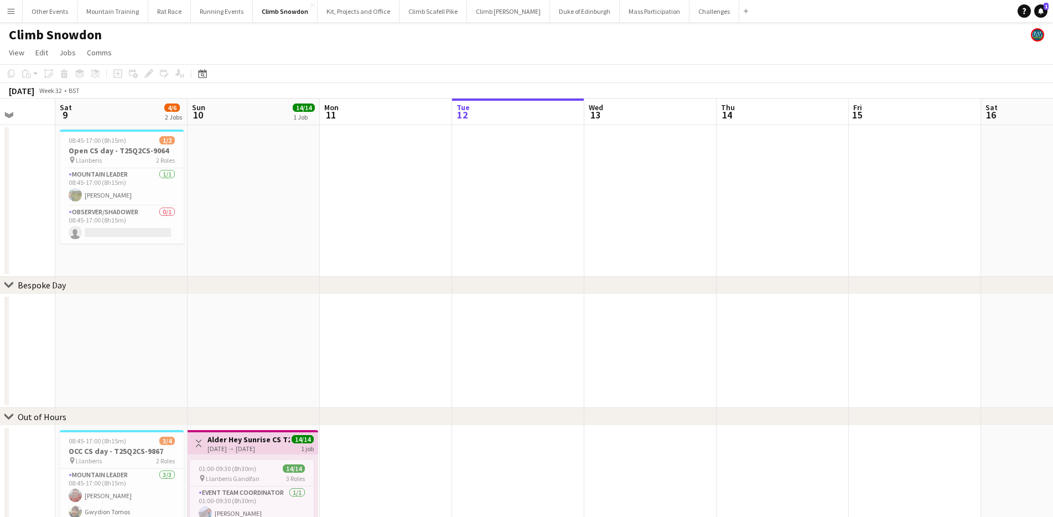
drag, startPoint x: 443, startPoint y: 198, endPoint x: 509, endPoint y: 188, distance: 67.2
click at [509, 188] on app-calendar-viewport "Wed 6 2/2 1 Job Thu 7 Fri 8 Sat 9 4/6 2 Jobs Sun 10 14/14 1 Job Mon 11 Tue 12 W…" at bounding box center [526, 363] width 1053 height 530
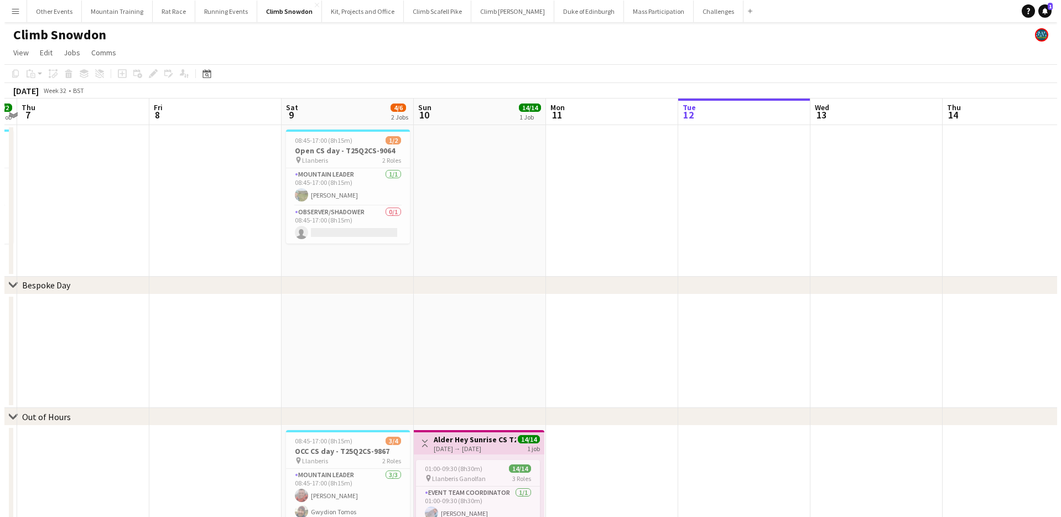
scroll to position [0, 253]
drag, startPoint x: 824, startPoint y: 184, endPoint x: 913, endPoint y: 184, distance: 88.5
click at [913, 184] on app-calendar-viewport "Tue 5 1/1 1 Job Wed 6 2/2 1 Job Thu 7 Fri 8 Sat 9 4/6 2 Jobs Sun 10 14/14 1 Job…" at bounding box center [526, 363] width 1053 height 530
click at [431, 13] on button "Climb Scafell Pike Close" at bounding box center [433, 12] width 68 height 22
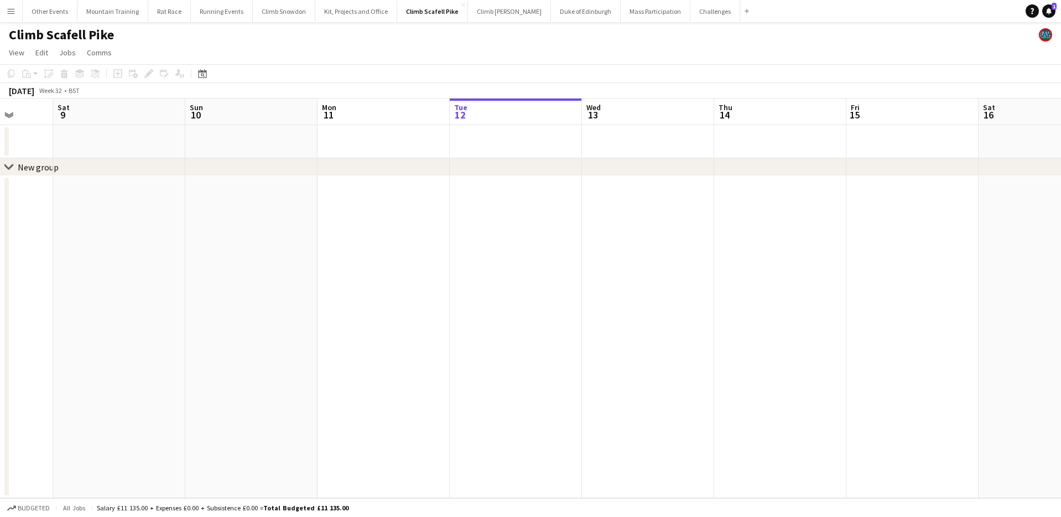
drag, startPoint x: 351, startPoint y: 242, endPoint x: 754, endPoint y: 198, distance: 405.9
click at [780, 190] on app-calendar-viewport "Wed 6 Thu 7 Fri 8 Sat 9 Sun 10 Mon 11 Tue 12 Wed 13 Thu 14 Fri 15 Sat 16 Sun 17…" at bounding box center [530, 297] width 1061 height 399
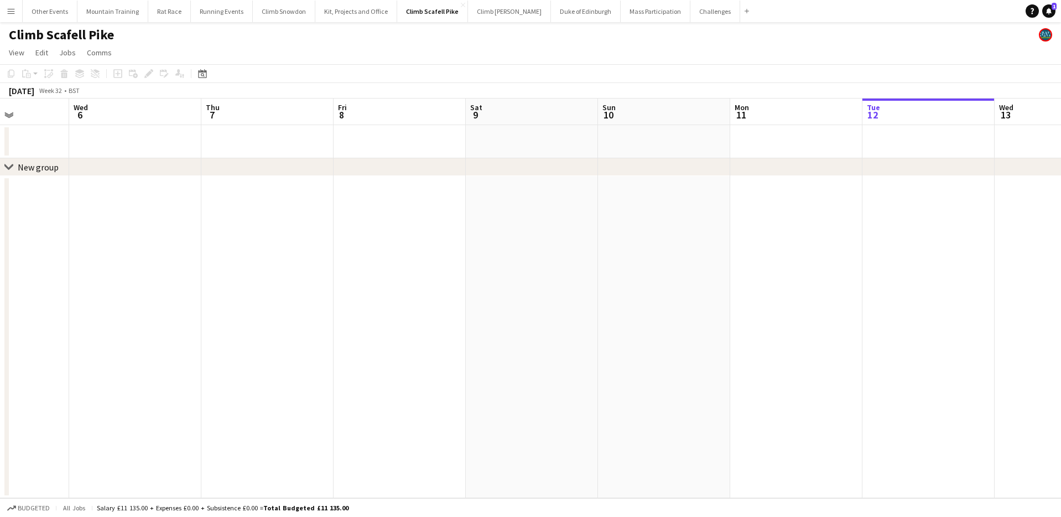
drag, startPoint x: 600, startPoint y: 231, endPoint x: 733, endPoint y: 231, distance: 132.2
click at [732, 231] on app-calendar-viewport "Sun 3 Mon 4 Tue 5 Wed 6 Thu 7 Fri 8 Sat 9 Sun 10 Mon 11 Tue 12 Wed 13 Thu 14 Fr…" at bounding box center [530, 297] width 1061 height 399
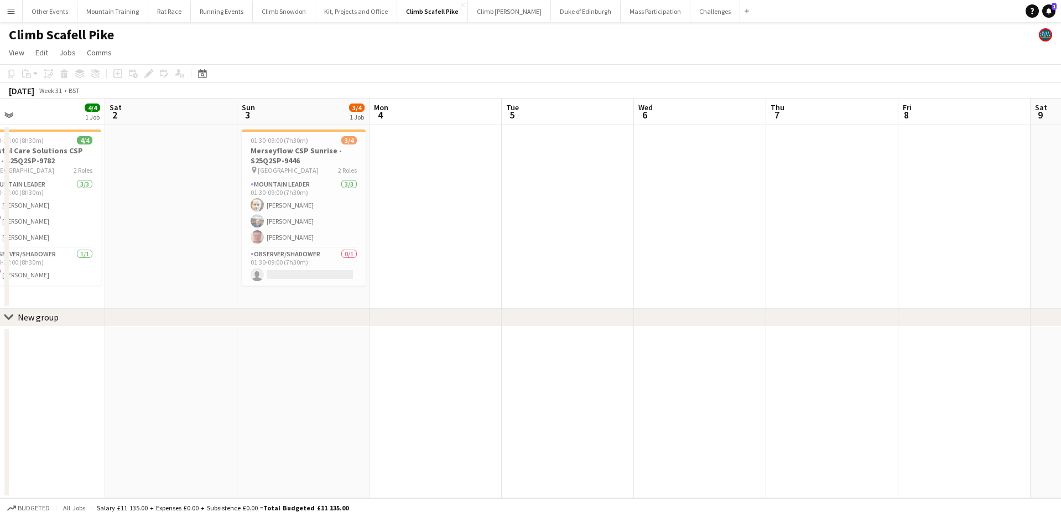
drag, startPoint x: 556, startPoint y: 219, endPoint x: 767, endPoint y: 220, distance: 211.9
click at [767, 220] on app-calendar-viewport "Wed 30 Thu 31 Fri 1 4/4 1 Job Sat 2 Sun 3 3/4 1 Job Mon 4 Tue 5 Wed 6 Thu 7 Fri…" at bounding box center [530, 297] width 1061 height 399
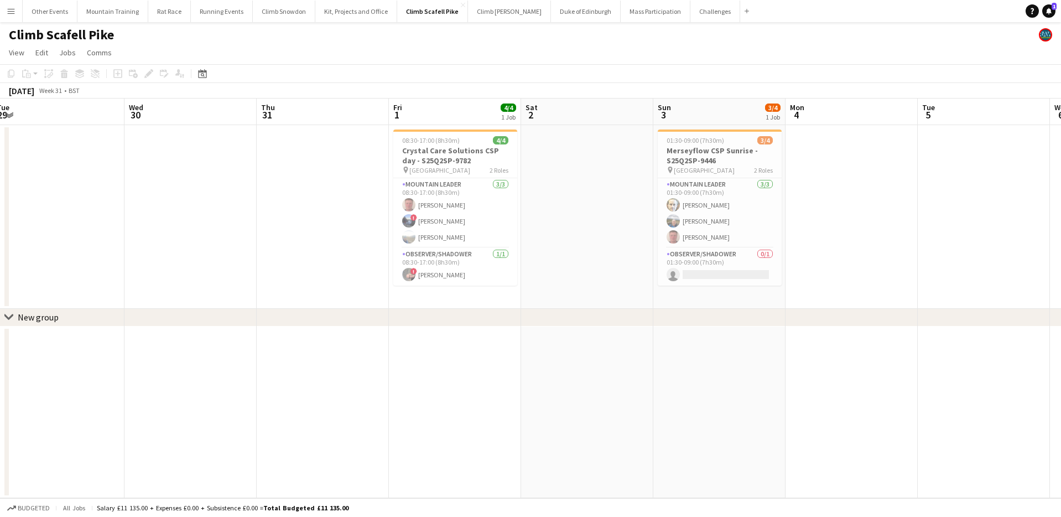
drag, startPoint x: 428, startPoint y: 229, endPoint x: 770, endPoint y: 206, distance: 342.2
click at [770, 206] on app-calendar-viewport "Sun 27 Mon 28 1/2 1 Job Tue 29 Wed 30 Thu 31 Fri 1 4/4 1 Job Sat 2 Sun 3 3/4 1 …" at bounding box center [530, 297] width 1061 height 399
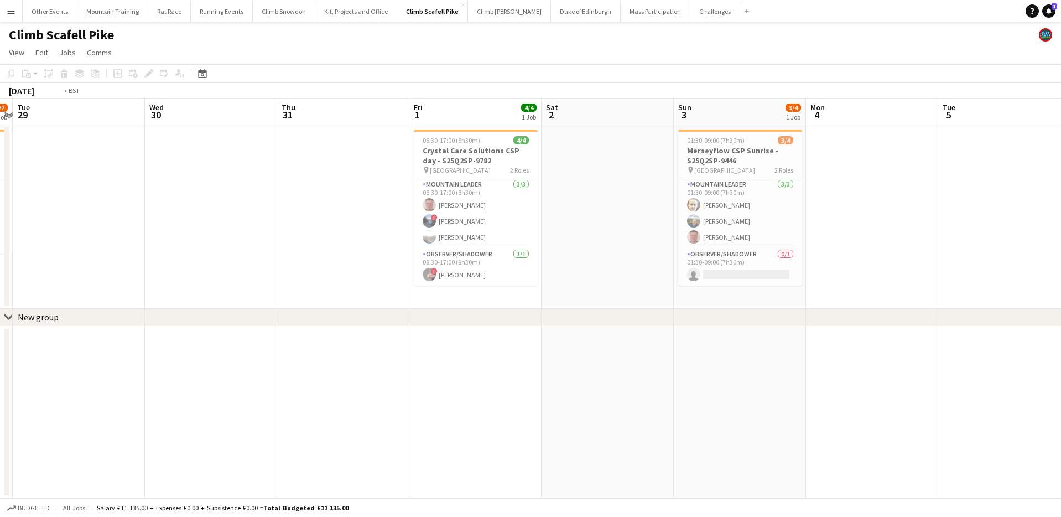
drag, startPoint x: 507, startPoint y: 207, endPoint x: 751, endPoint y: 186, distance: 244.9
click at [751, 186] on app-calendar-viewport "Sun 27 Mon 28 1/2 1 Job Tue 29 Wed 30 Thu 31 Fri 1 4/4 1 Job Sat 2 Sun 3 3/4 1 …" at bounding box center [530, 297] width 1061 height 399
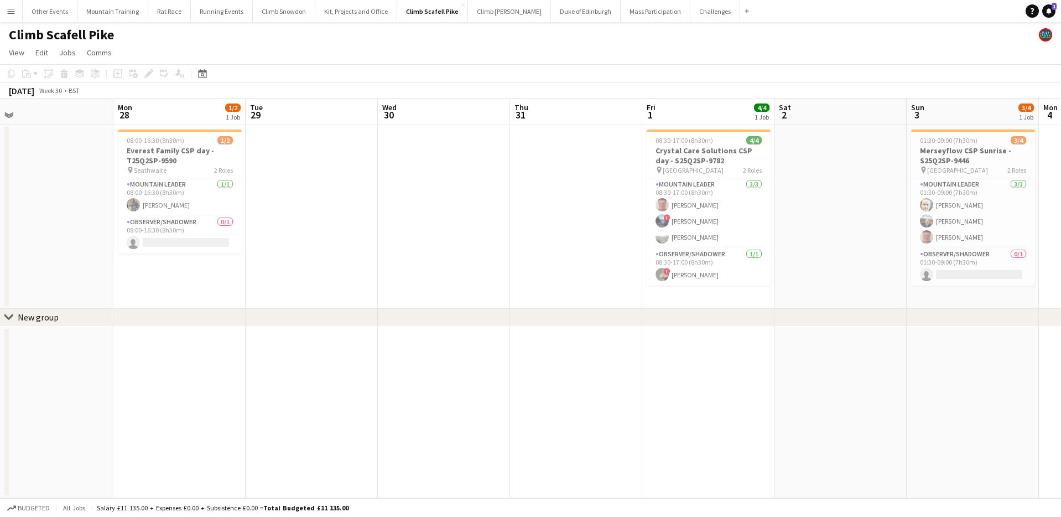
scroll to position [0, 318]
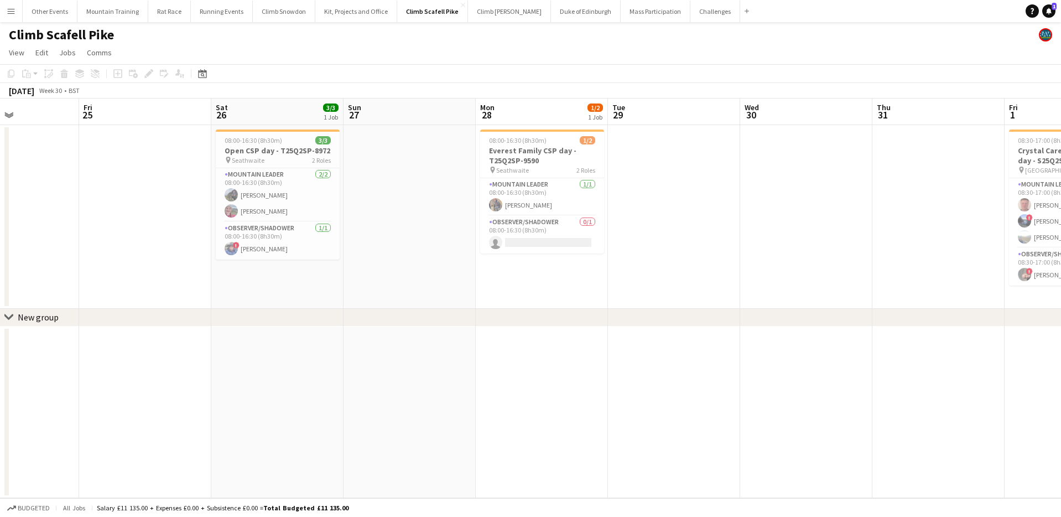
drag, startPoint x: 326, startPoint y: 203, endPoint x: 757, endPoint y: 183, distance: 432.0
click at [757, 183] on app-calendar-viewport "Tue 22 Wed 23 Thu 24 Fri 25 Sat 26 3/3 1 Job Sun 27 Mon 28 1/2 1 Job Tue 29 Wed…" at bounding box center [530, 297] width 1061 height 399
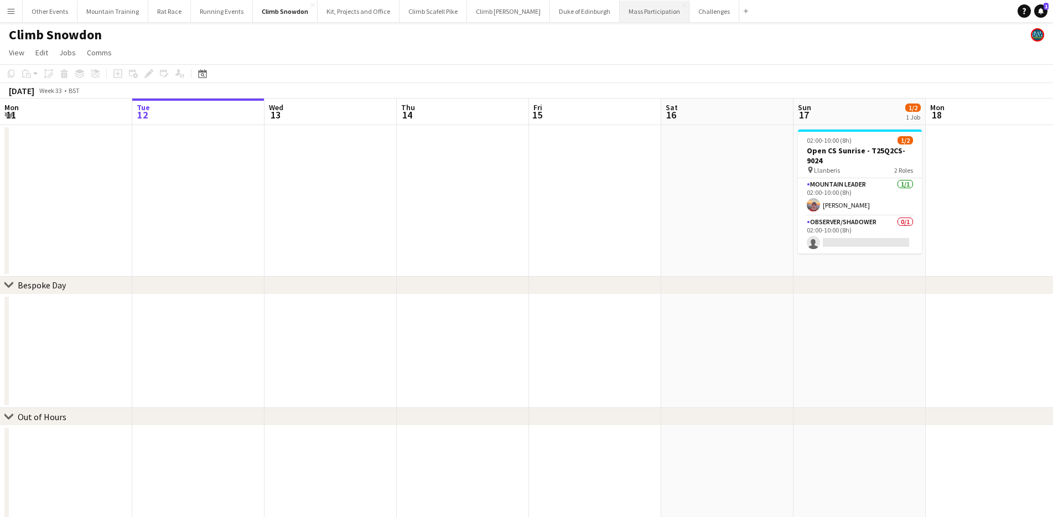
click at [624, 7] on button "Mass Participation Close" at bounding box center [655, 12] width 70 height 22
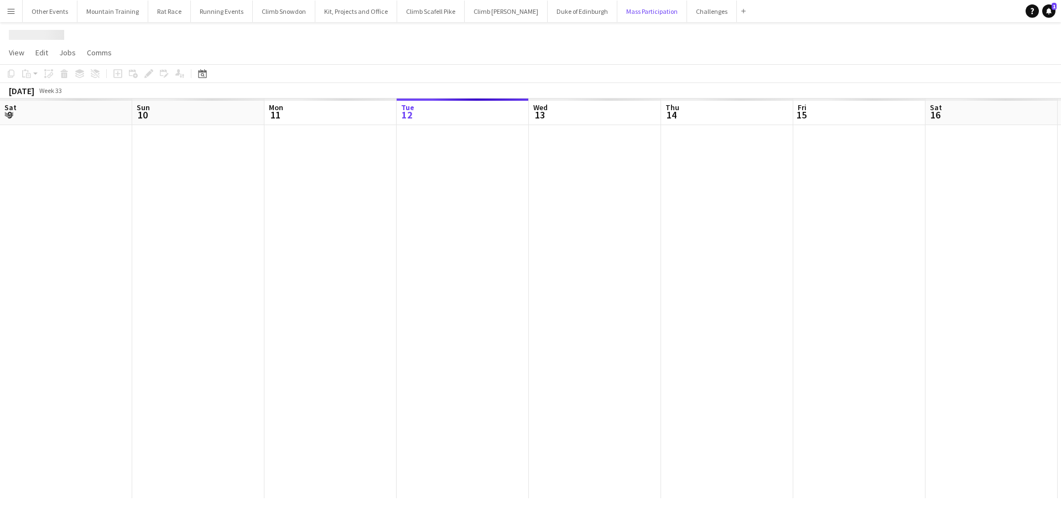
scroll to position [0, 264]
click at [206, 74] on icon at bounding box center [202, 73] width 8 height 9
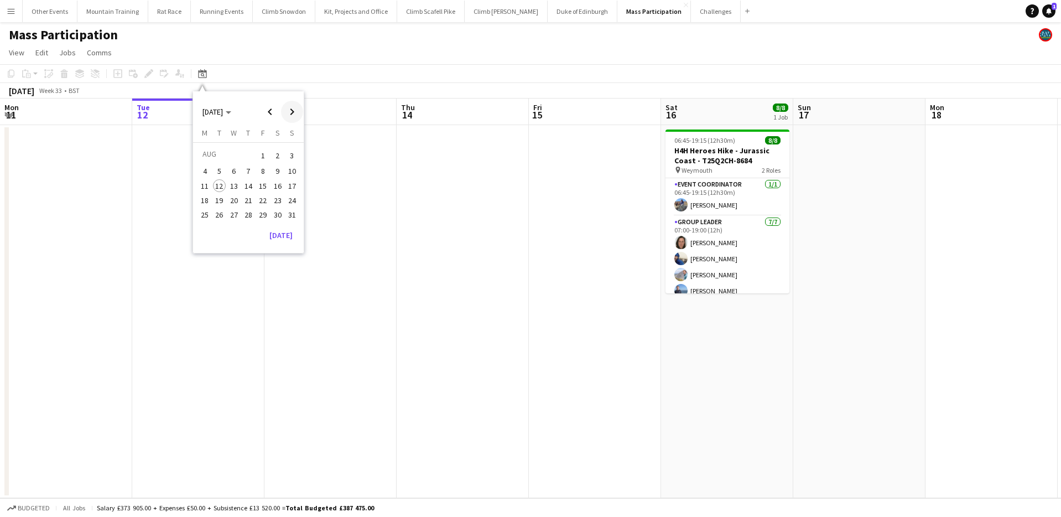
click at [291, 107] on span "Next month" at bounding box center [292, 112] width 22 height 22
click at [274, 179] on span "13" at bounding box center [277, 183] width 13 height 13
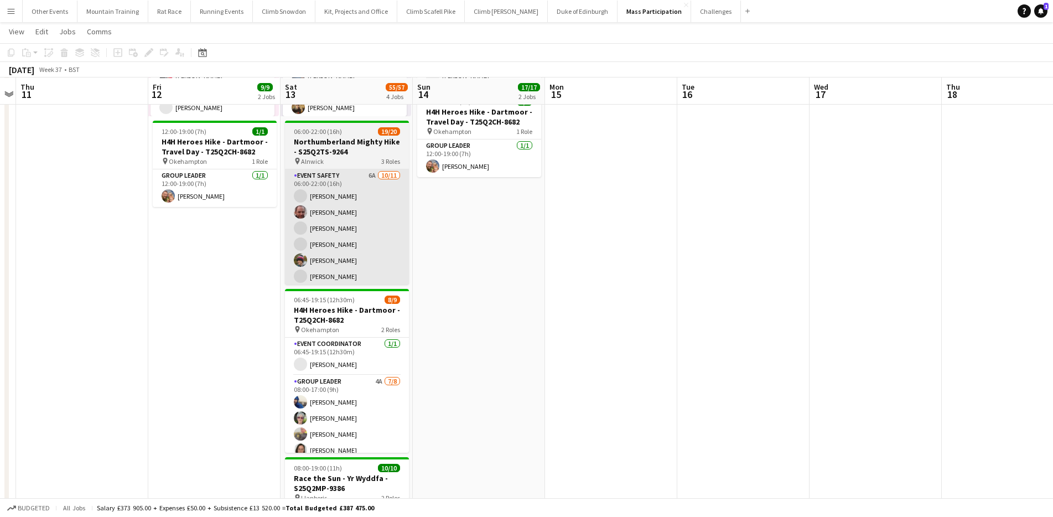
scroll to position [206, 0]
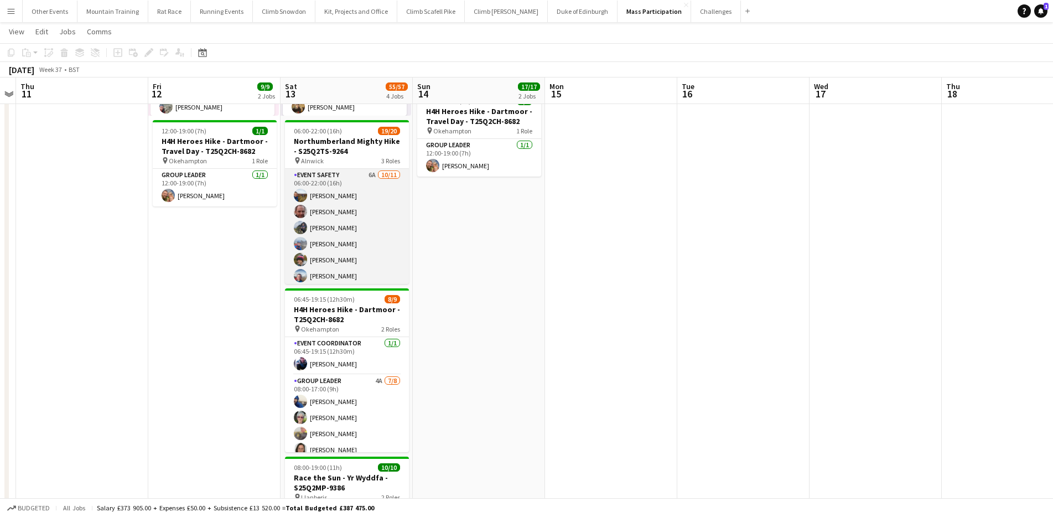
click at [371, 203] on app-card-role "Event Safety 6A [DATE] 06:00-22:00 (16h) [PERSON_NAME] [PERSON_NAME] [PERSON_NA…" at bounding box center [347, 268] width 124 height 198
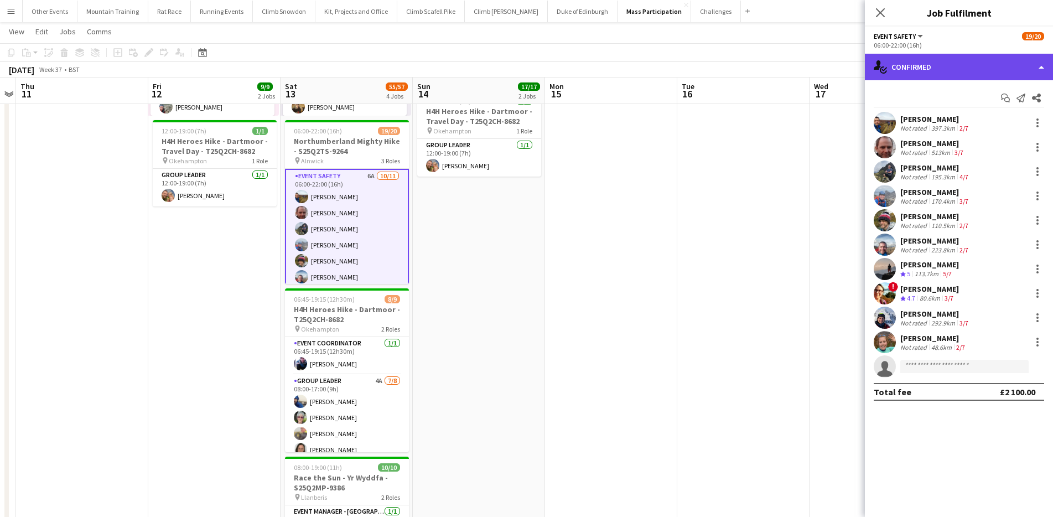
click at [984, 68] on div "single-neutral-actions-check-2 Confirmed" at bounding box center [959, 67] width 188 height 27
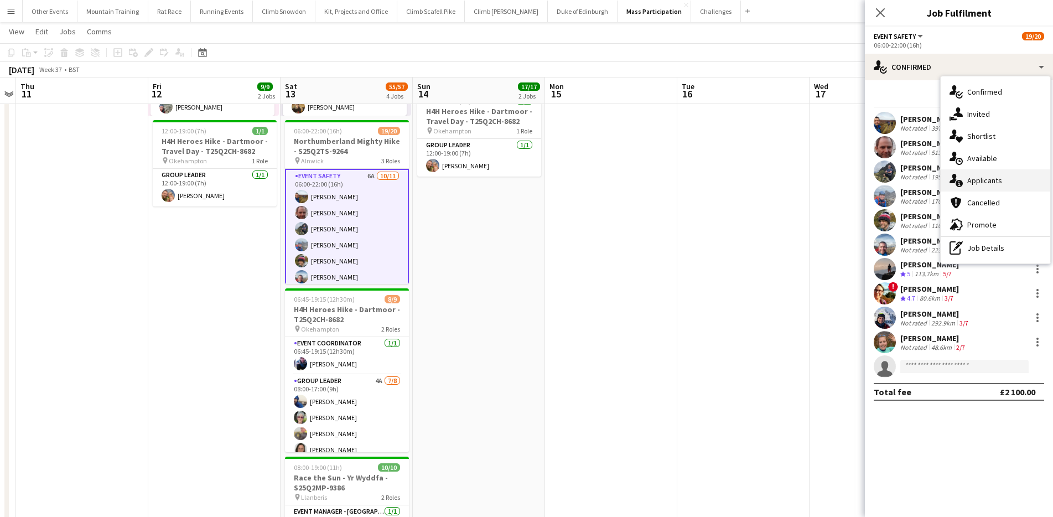
click at [997, 190] on div "single-neutral-actions-information Applicants" at bounding box center [996, 180] width 110 height 22
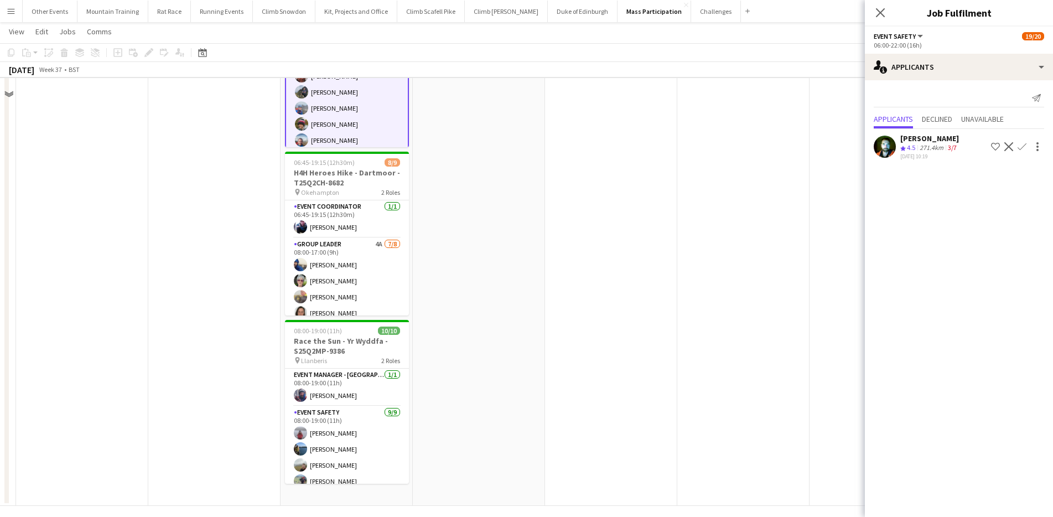
scroll to position [351, 0]
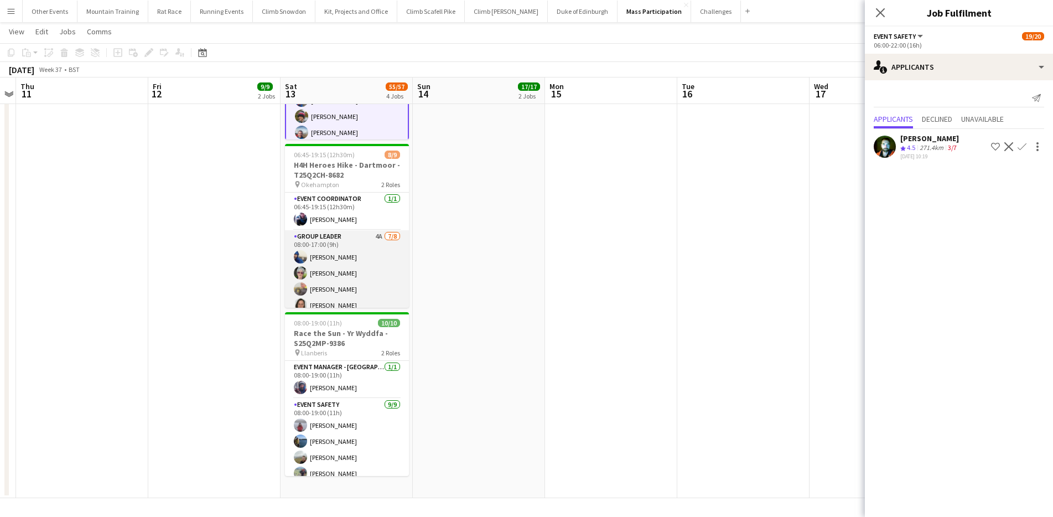
click at [339, 268] on app-card-role "Group Leader 4A [DATE] 08:00-17:00 (9h) [PERSON_NAME] [PERSON_NAME] [PERSON_NAM…" at bounding box center [347, 305] width 124 height 150
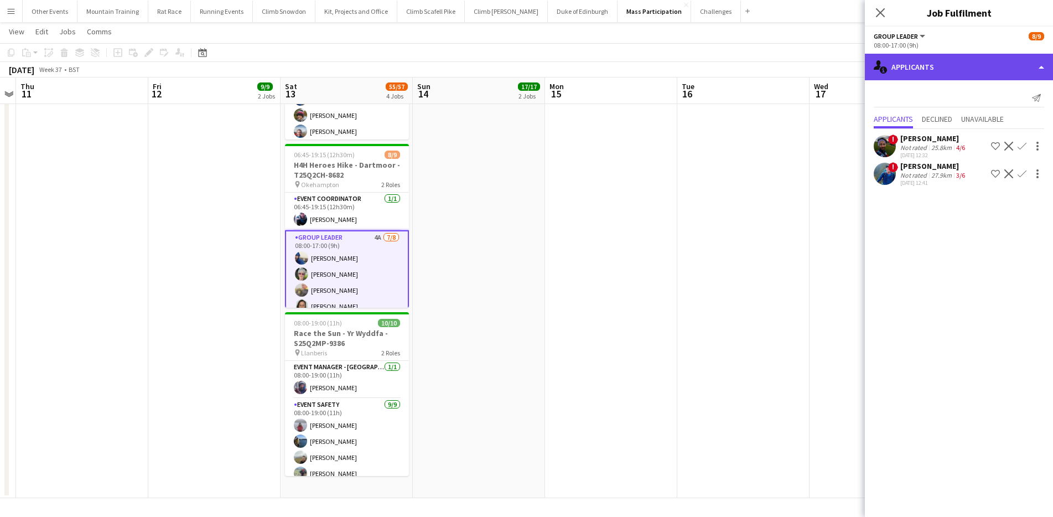
click at [1000, 70] on div "single-neutral-actions-information Applicants" at bounding box center [959, 67] width 188 height 27
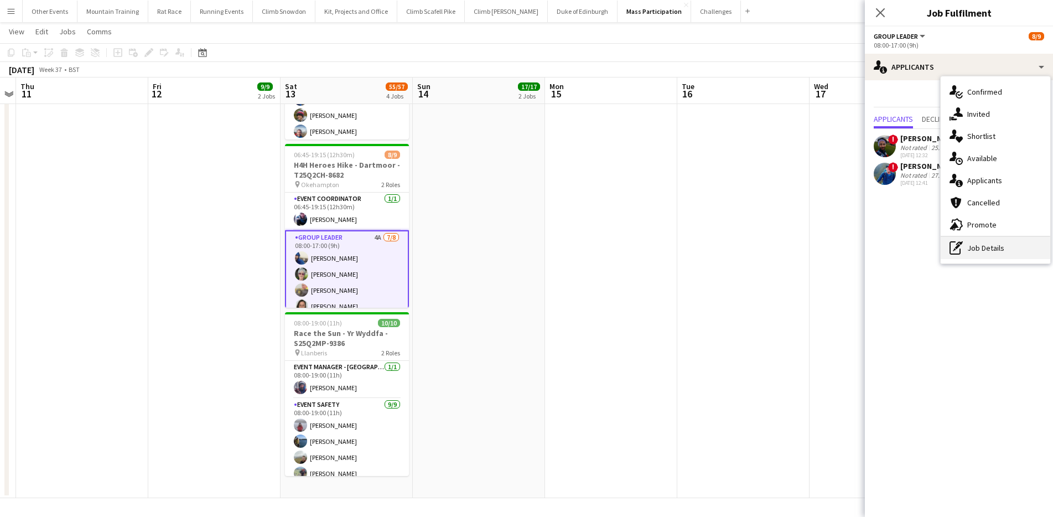
click at [990, 250] on div "pen-write Job Details" at bounding box center [996, 248] width 110 height 22
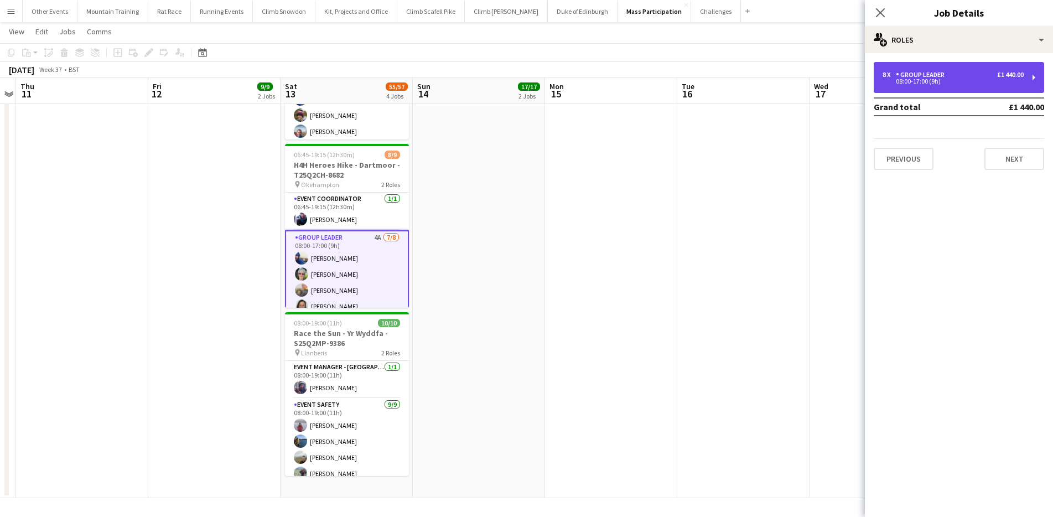
click at [940, 71] on div "Group Leader" at bounding box center [922, 75] width 53 height 8
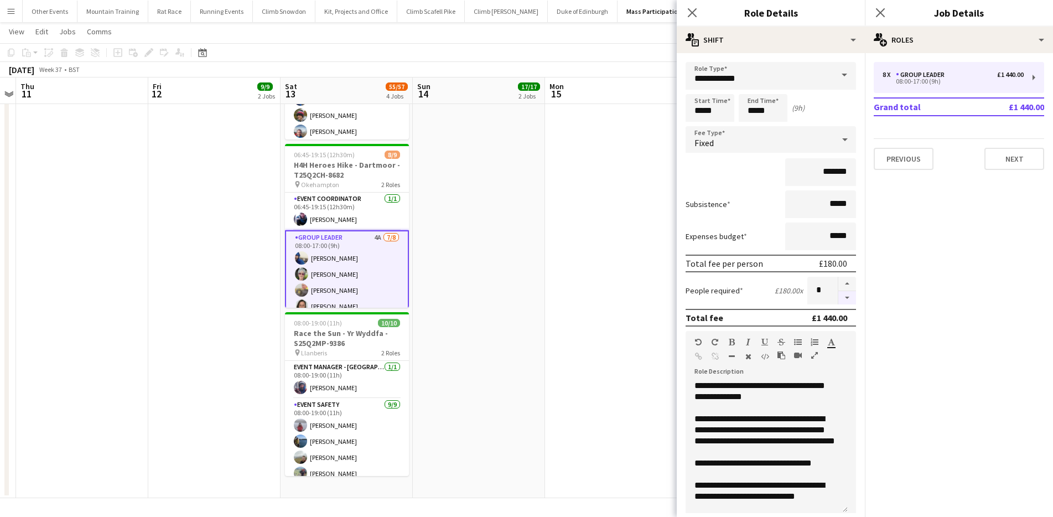
click at [840, 300] on button "button" at bounding box center [847, 298] width 18 height 14
type input "*"
click at [606, 65] on div "[DATE] Week 37 • BST" at bounding box center [526, 69] width 1053 height 15
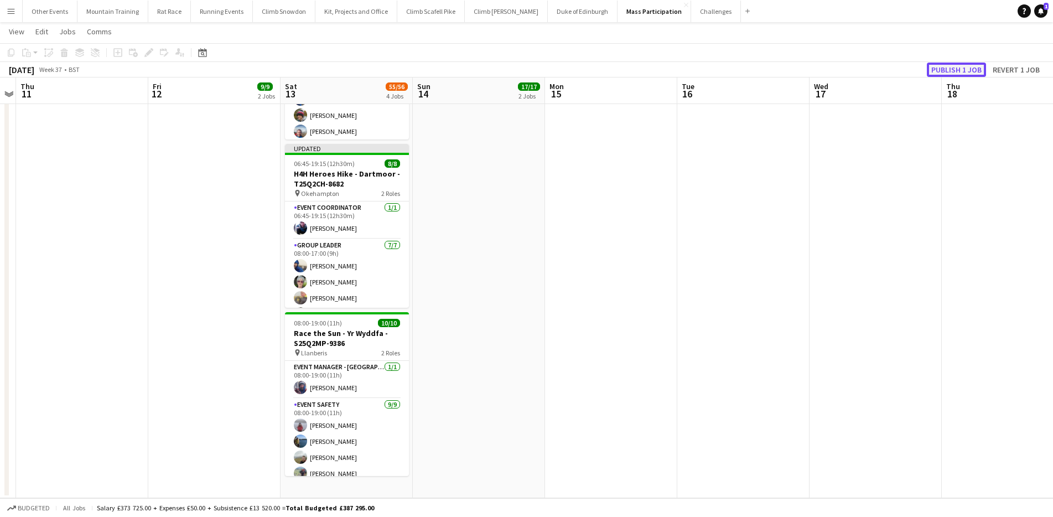
click at [943, 72] on button "Publish 1 job" at bounding box center [956, 70] width 59 height 14
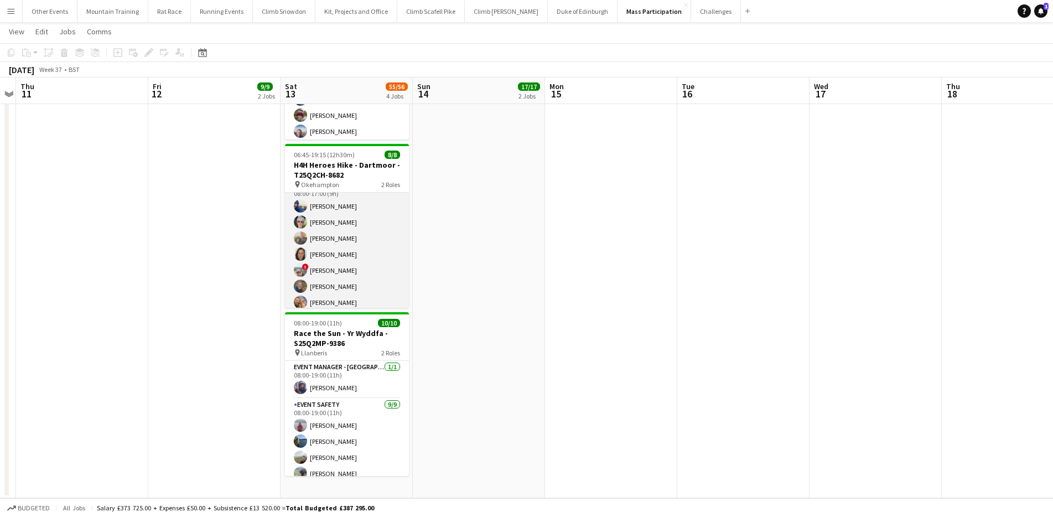
scroll to position [56, 0]
